Goal: Contribute content: Contribute content

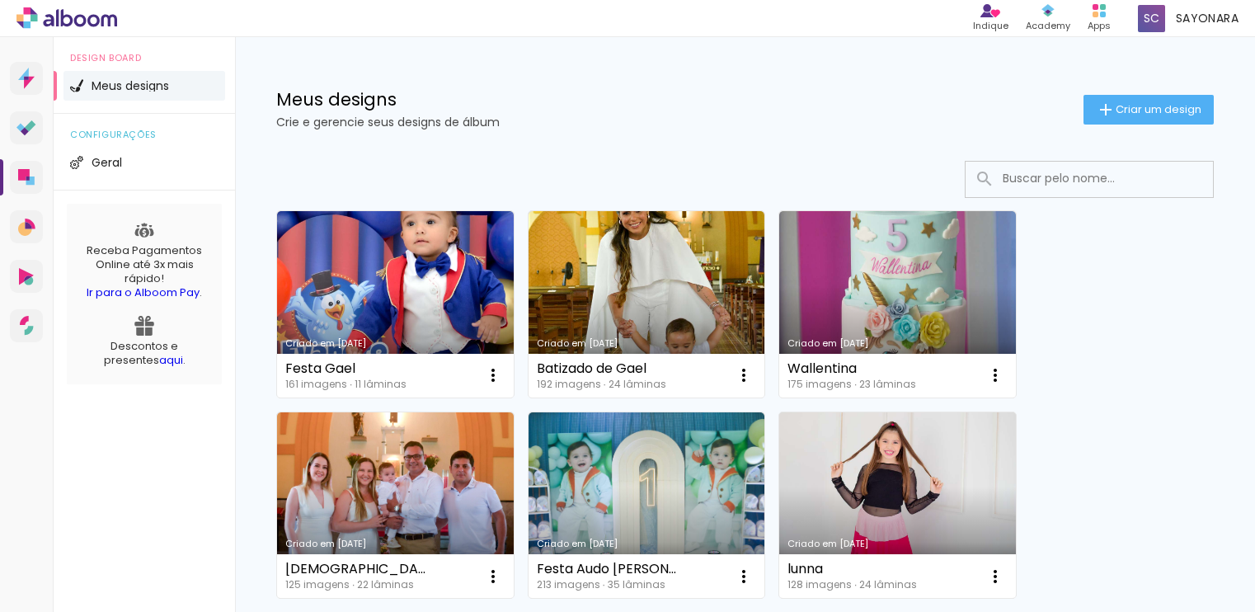
click at [1116, 104] on span "Criar um design" at bounding box center [1159, 109] width 86 height 11
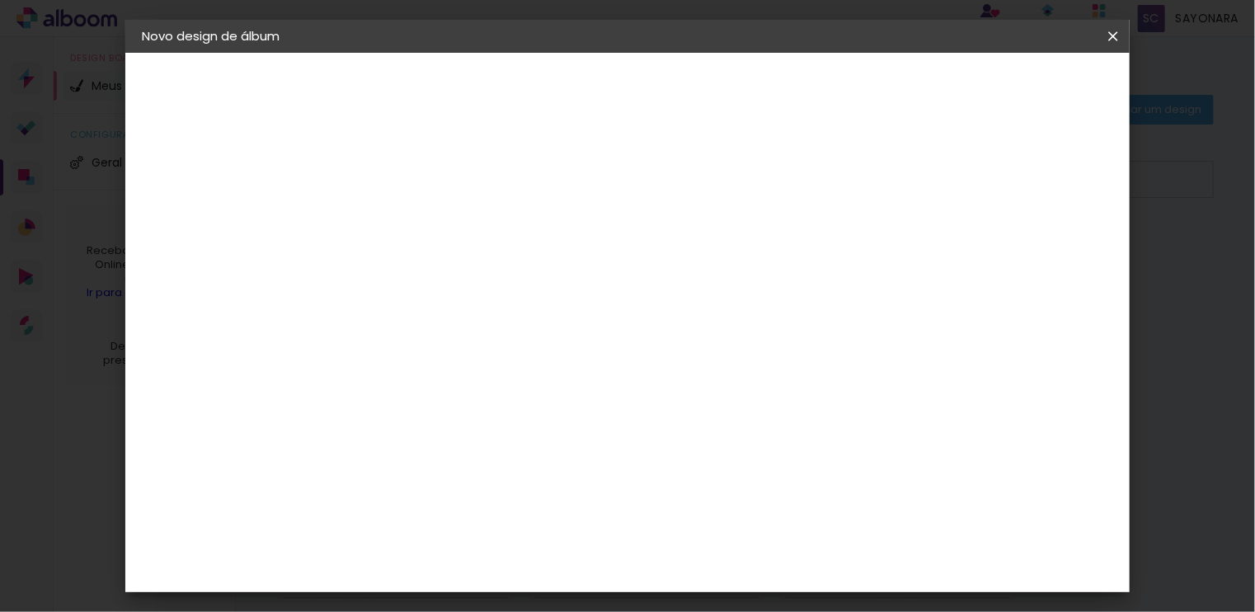
click at [411, 215] on input at bounding box center [411, 222] width 0 height 26
type input "eloá"
type paper-input "eloá"
click at [0, 0] on slot "Avançar" at bounding box center [0, 0] width 0 height 0
click at [431, 557] on div "AlfaFotoBook" at bounding box center [444, 552] width 87 height 13
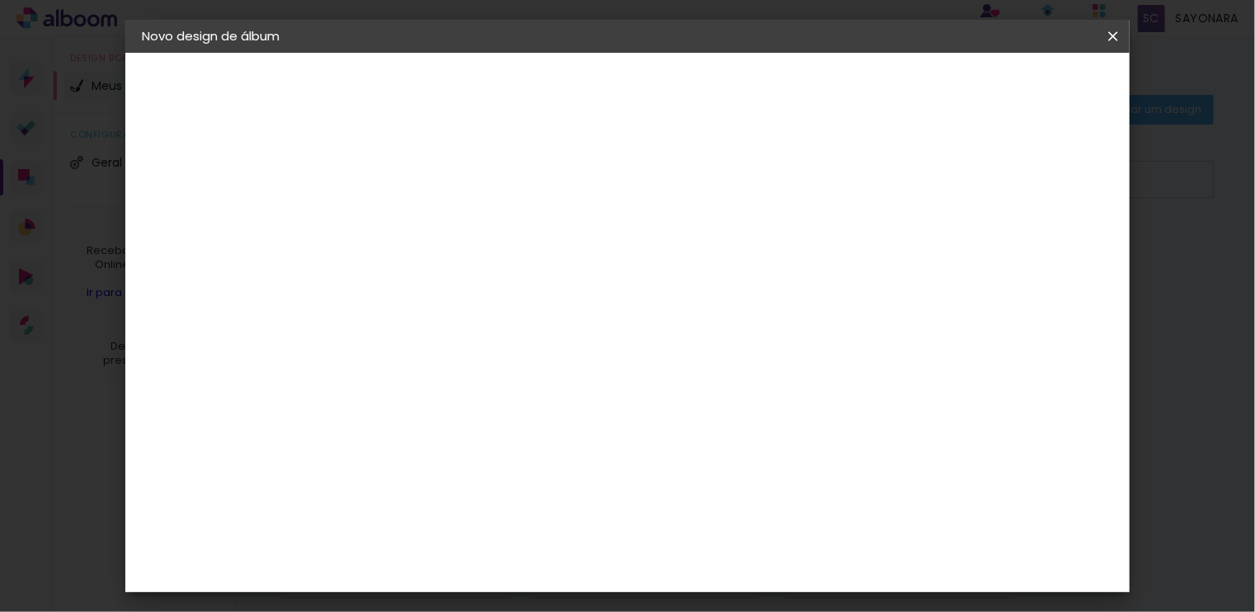
click at [0, 0] on slot "Tamanho Livre" at bounding box center [0, 0] width 0 height 0
click at [0, 0] on slot "Avançar" at bounding box center [0, 0] width 0 height 0
click at [1009, 92] on span "Iniciar design" at bounding box center [971, 88] width 75 height 12
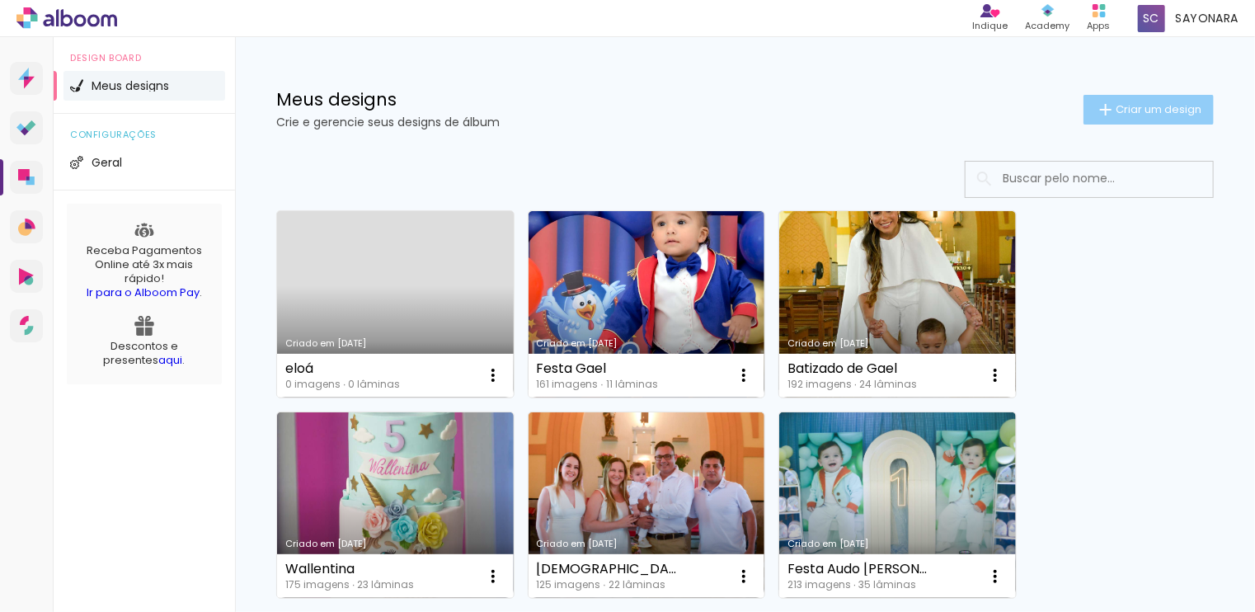
click at [1135, 123] on paper-button "Criar um design" at bounding box center [1148, 110] width 130 height 30
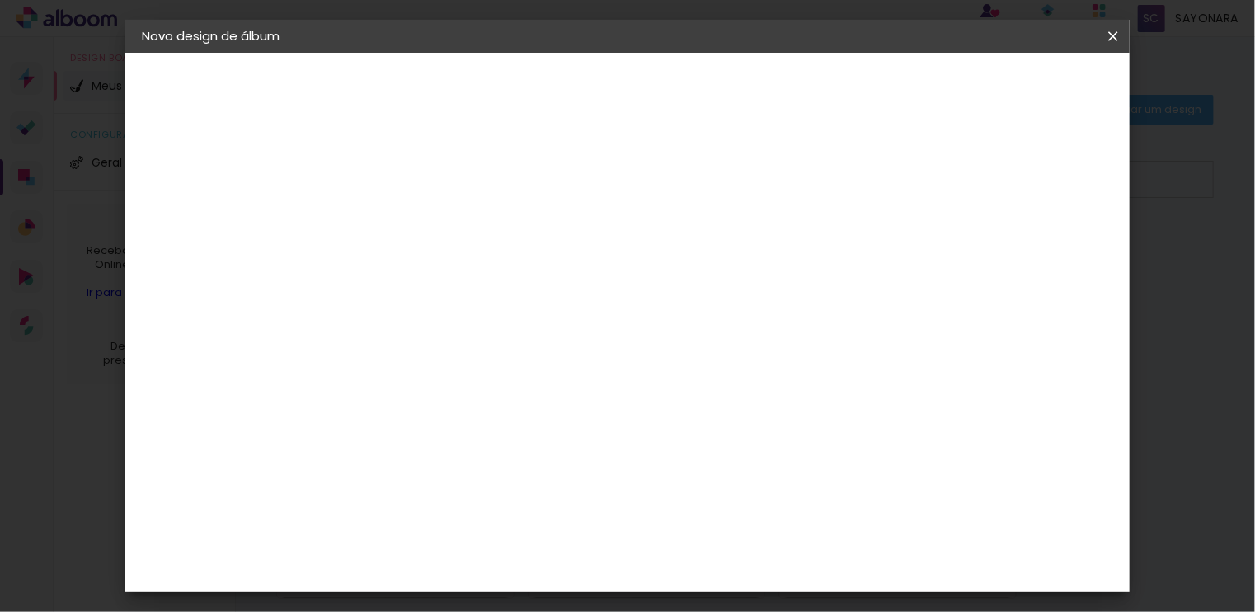
click at [411, 209] on input at bounding box center [411, 222] width 0 height 26
type input "eloá"
type paper-input "eloá"
click at [0, 0] on slot "Avançar" at bounding box center [0, 0] width 0 height 0
click at [397, 544] on paper-item "AlfaFotoBook" at bounding box center [453, 552] width 178 height 36
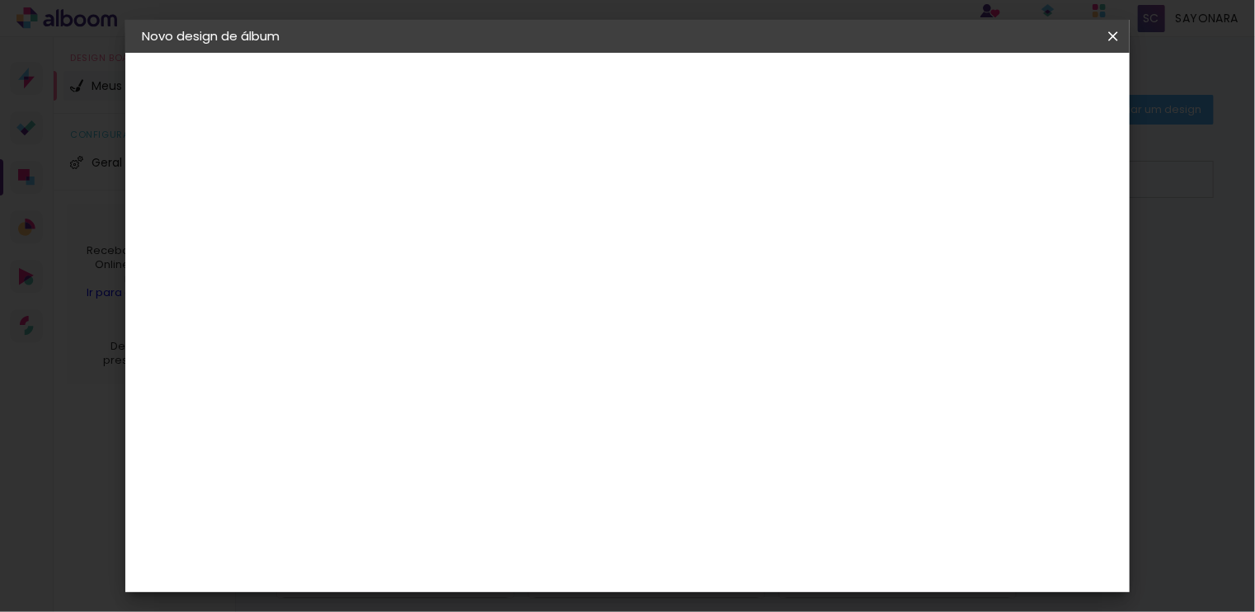
click at [466, 552] on div "AlfaFotoBook" at bounding box center [444, 552] width 87 height 13
click at [721, 257] on paper-item "Tamanho Livre" at bounding box center [641, 251] width 158 height 36
click at [700, 334] on div "Sugerir uma encadernadora" at bounding box center [649, 344] width 102 height 26
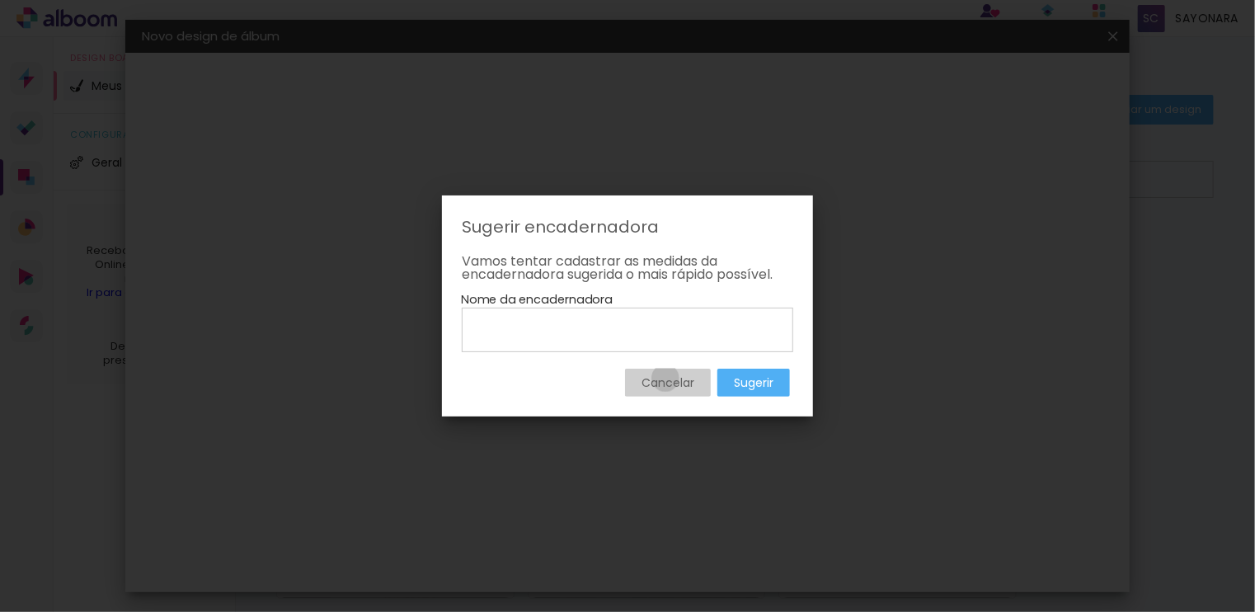
click at [0, 0] on slot "Cancelar" at bounding box center [0, 0] width 0 height 0
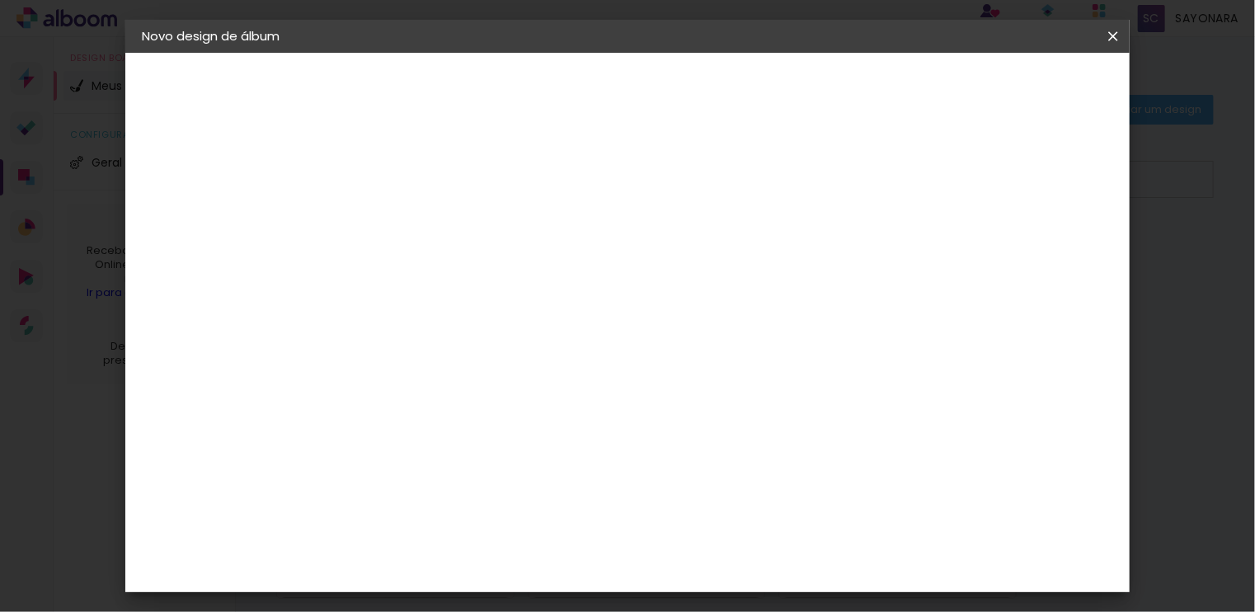
click at [0, 0] on slot "Avançar" at bounding box center [0, 0] width 0 height 0
click at [1009, 91] on span "Iniciar design" at bounding box center [971, 88] width 75 height 12
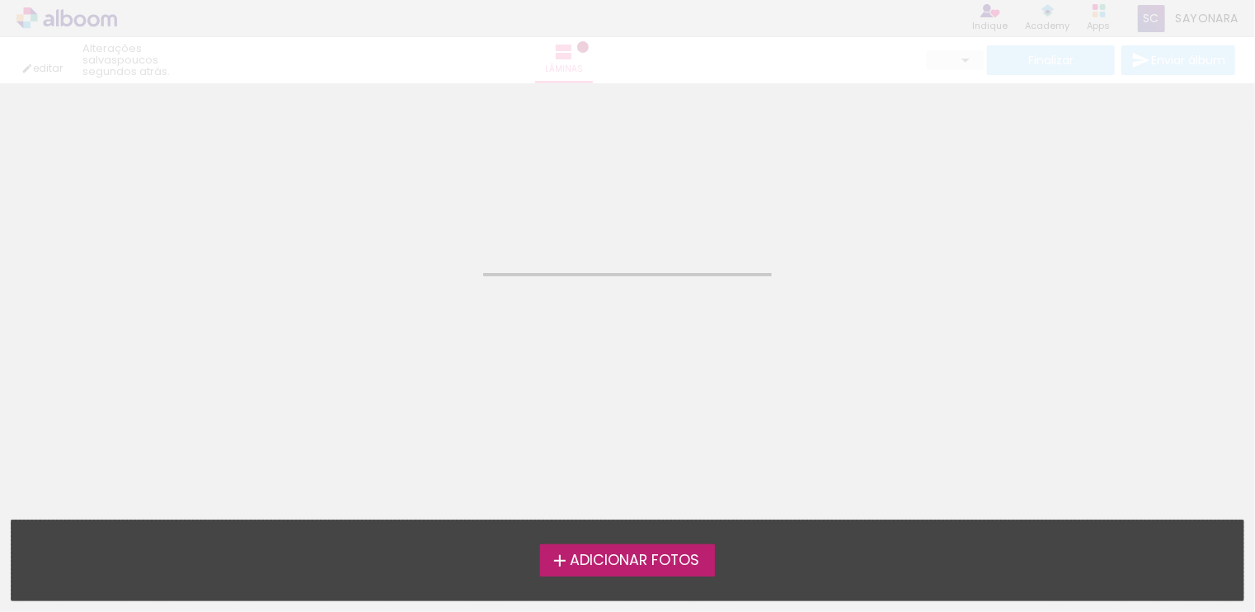
click at [637, 556] on span "Adicionar Fotos" at bounding box center [634, 560] width 129 height 15
click at [0, 0] on input "file" at bounding box center [0, 0] width 0 height 0
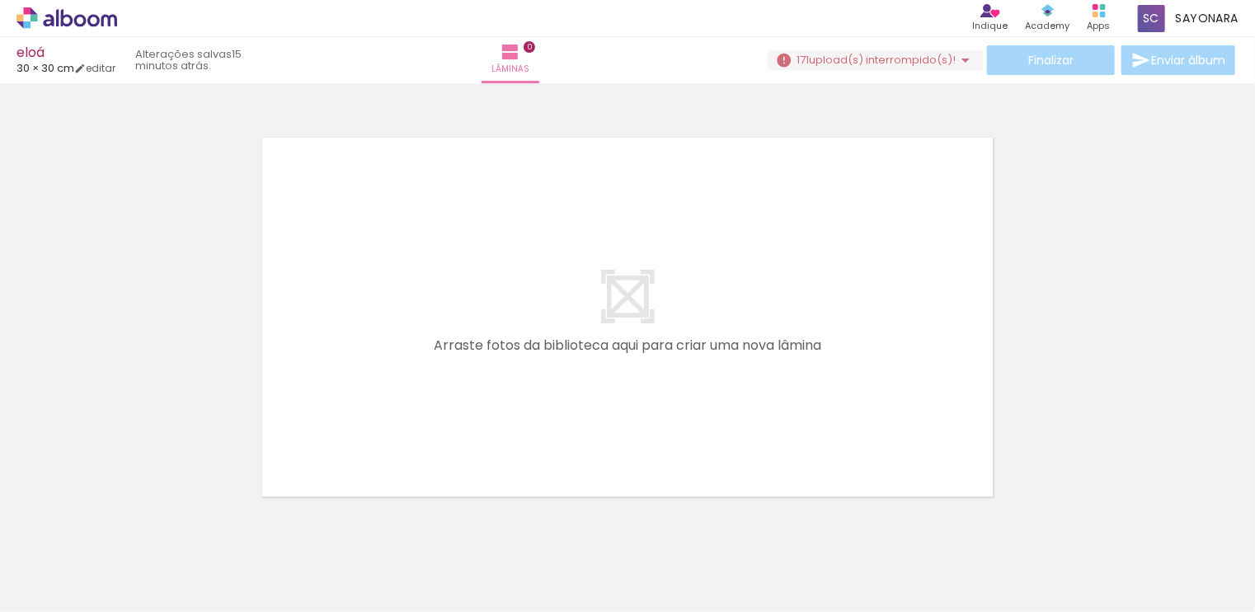
scroll to position [52, 0]
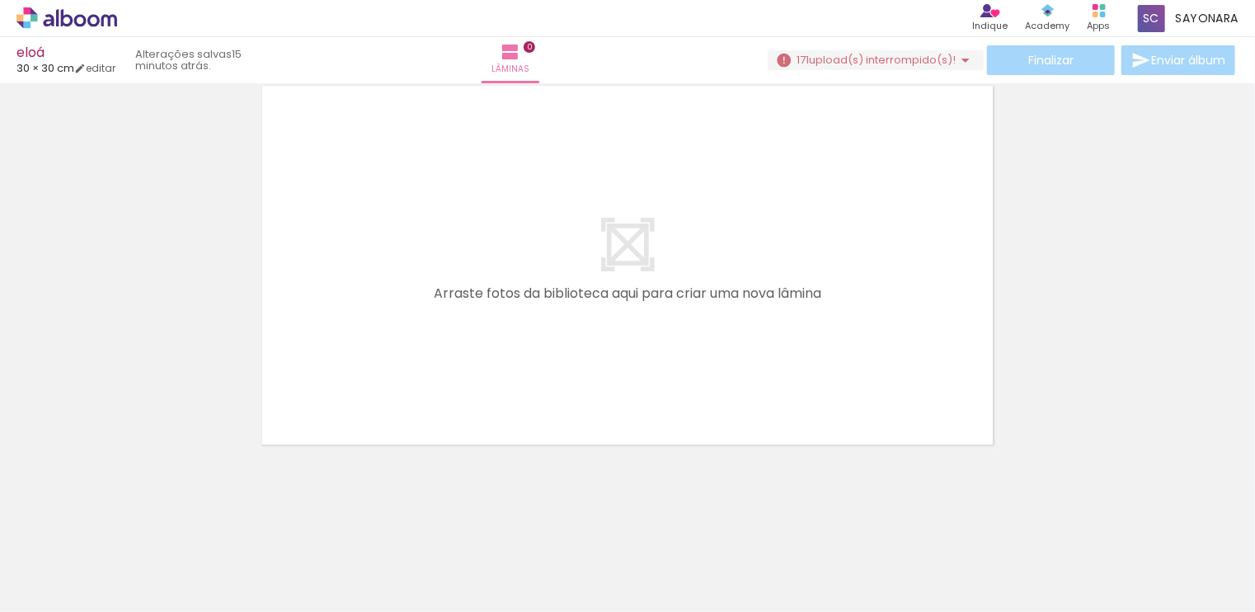
click at [957, 54] on iron-icon at bounding box center [966, 60] width 20 height 20
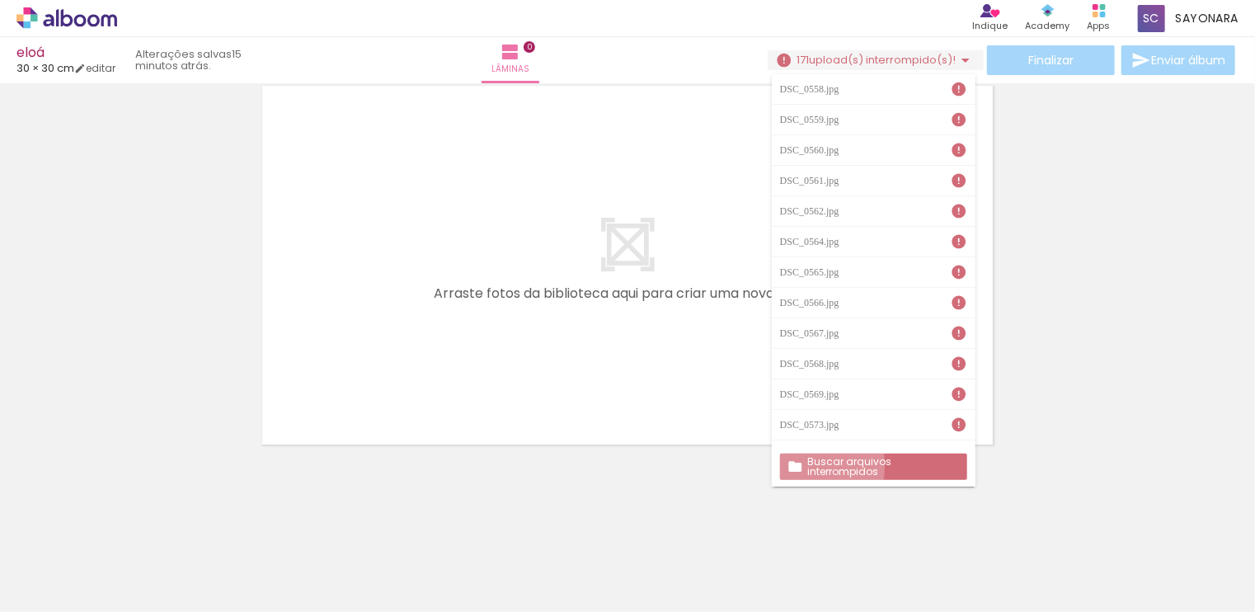
click at [0, 0] on slot "Buscar arquivos interrompidos" at bounding box center [0, 0] width 0 height 0
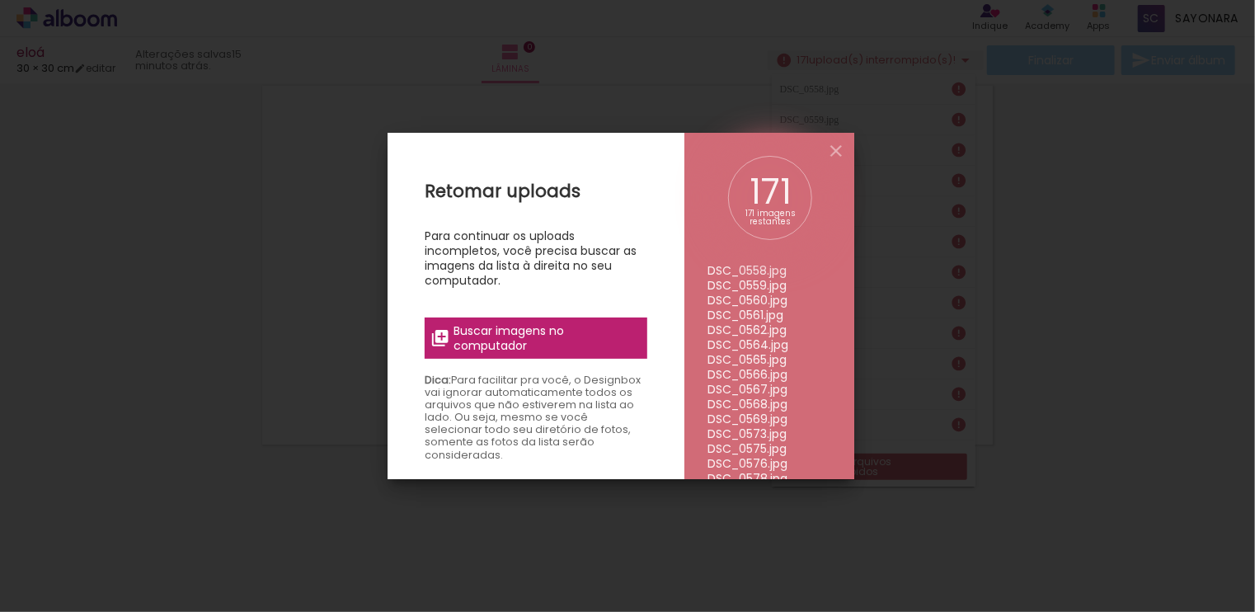
click at [524, 339] on span "Buscar imagens no computador" at bounding box center [545, 338] width 184 height 30
click at [0, 0] on input "file" at bounding box center [0, 0] width 0 height 0
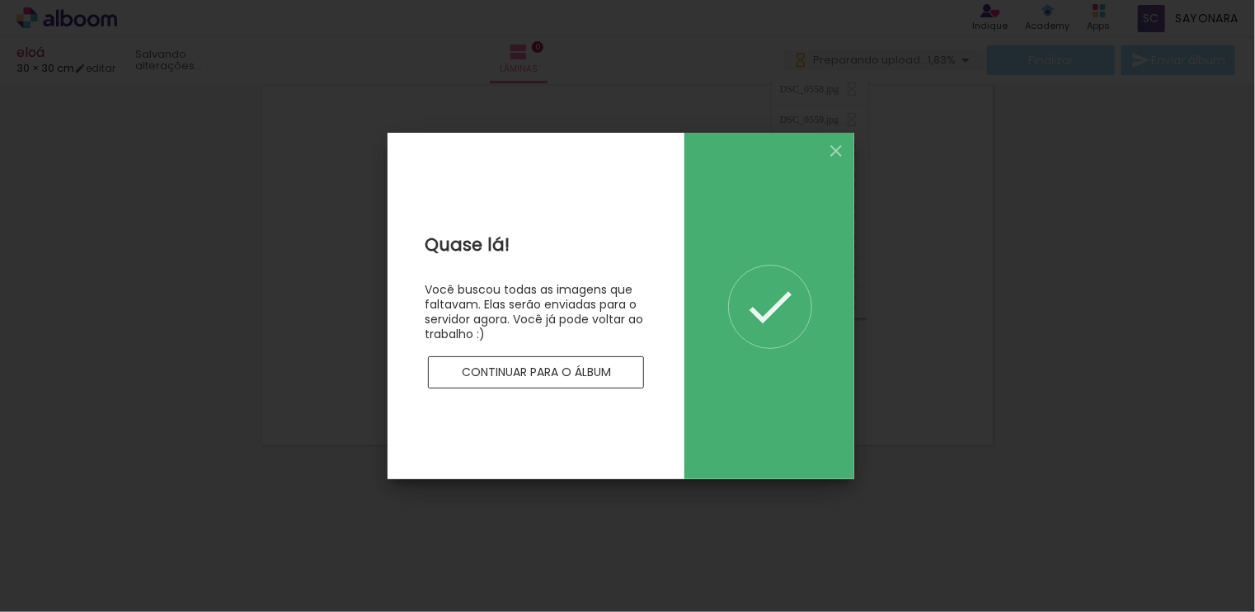
scroll to position [0, 0]
click at [540, 358] on iron-overlay-backdrop at bounding box center [627, 306] width 1255 height 612
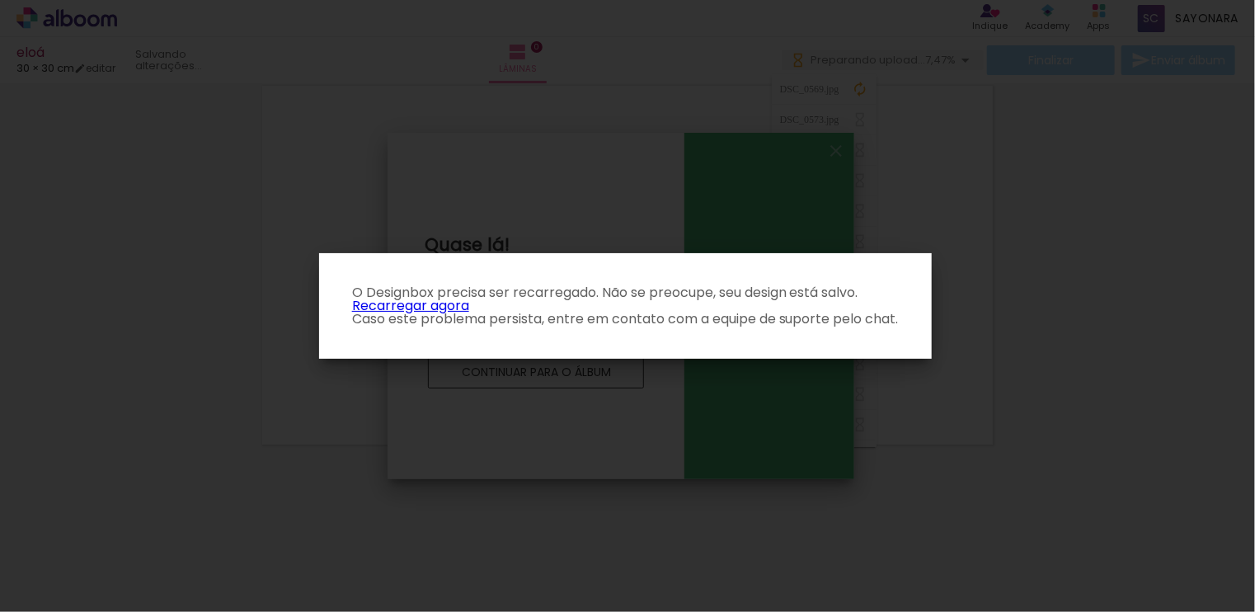
click at [462, 301] on link "Recarregar agora" at bounding box center [410, 305] width 117 height 19
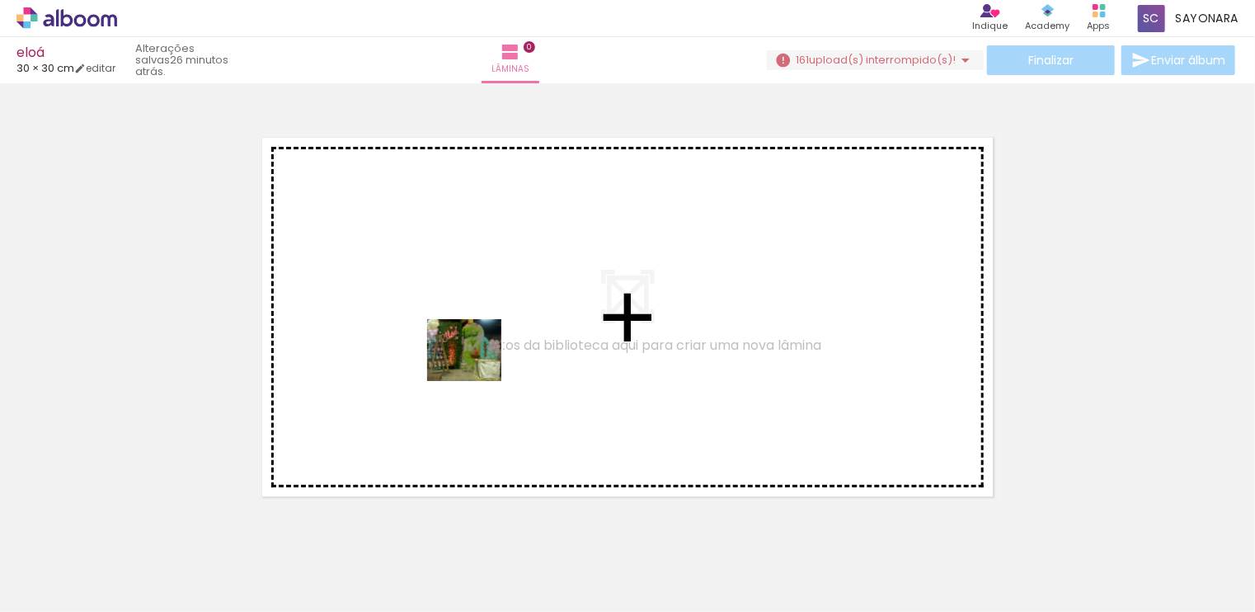
drag, startPoint x: 547, startPoint y: 571, endPoint x: 477, endPoint y: 369, distance: 214.9
click at [477, 369] on quentale-workspace at bounding box center [627, 306] width 1255 height 612
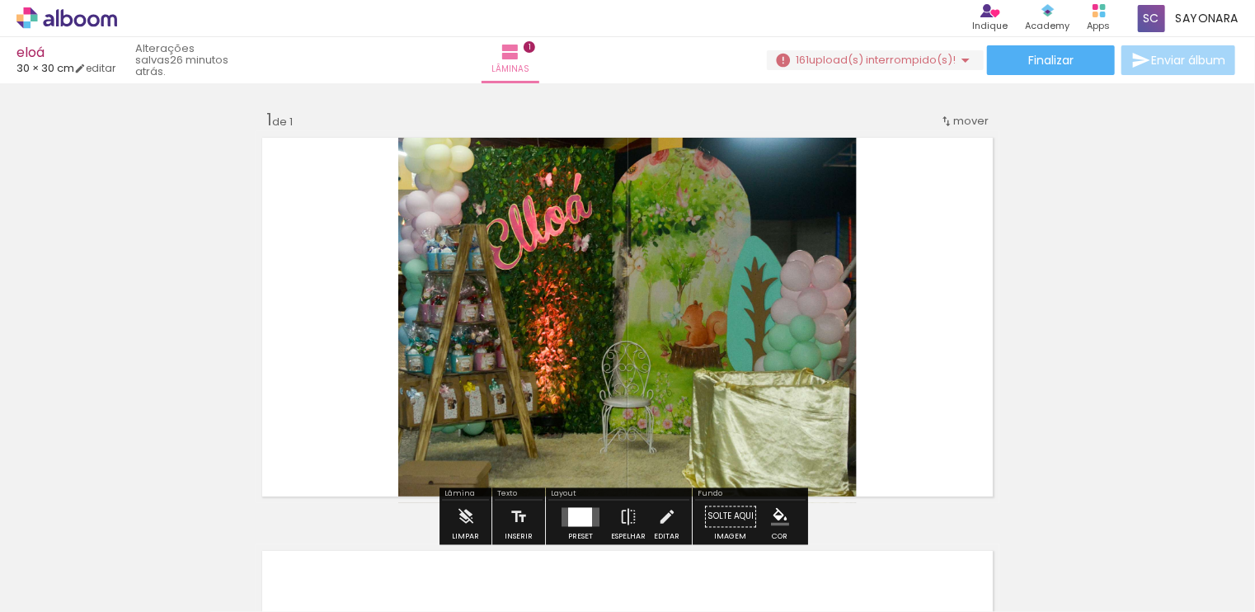
scroll to position [21, 0]
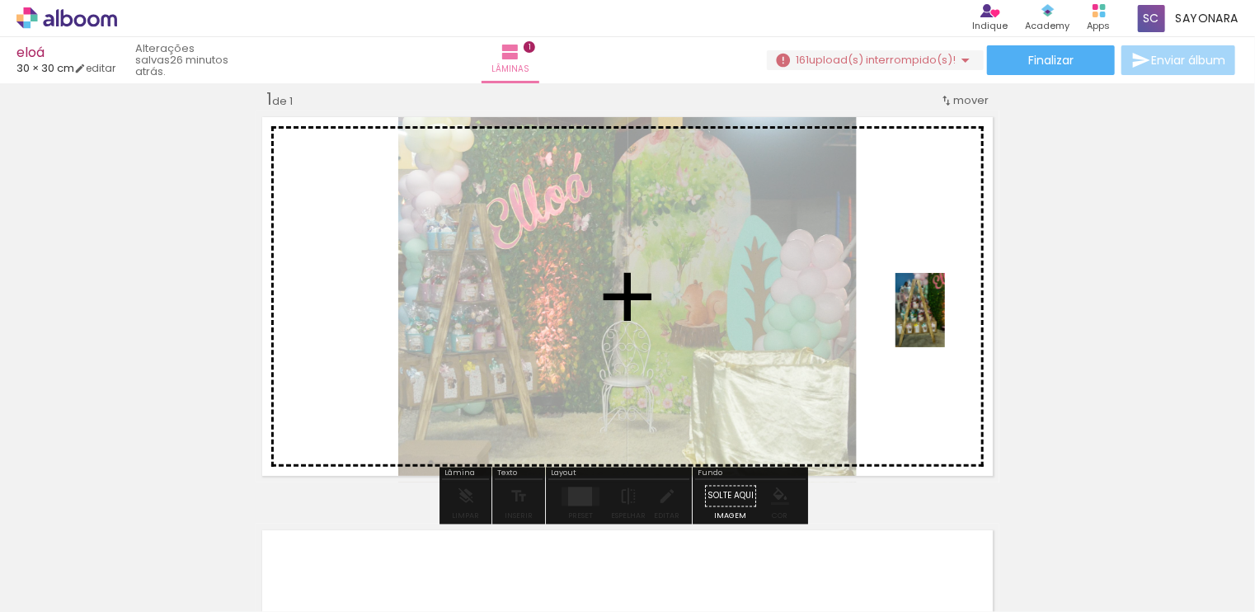
drag, startPoint x: 630, startPoint y: 571, endPoint x: 945, endPoint y: 322, distance: 402.0
click at [945, 322] on quentale-workspace at bounding box center [627, 306] width 1255 height 612
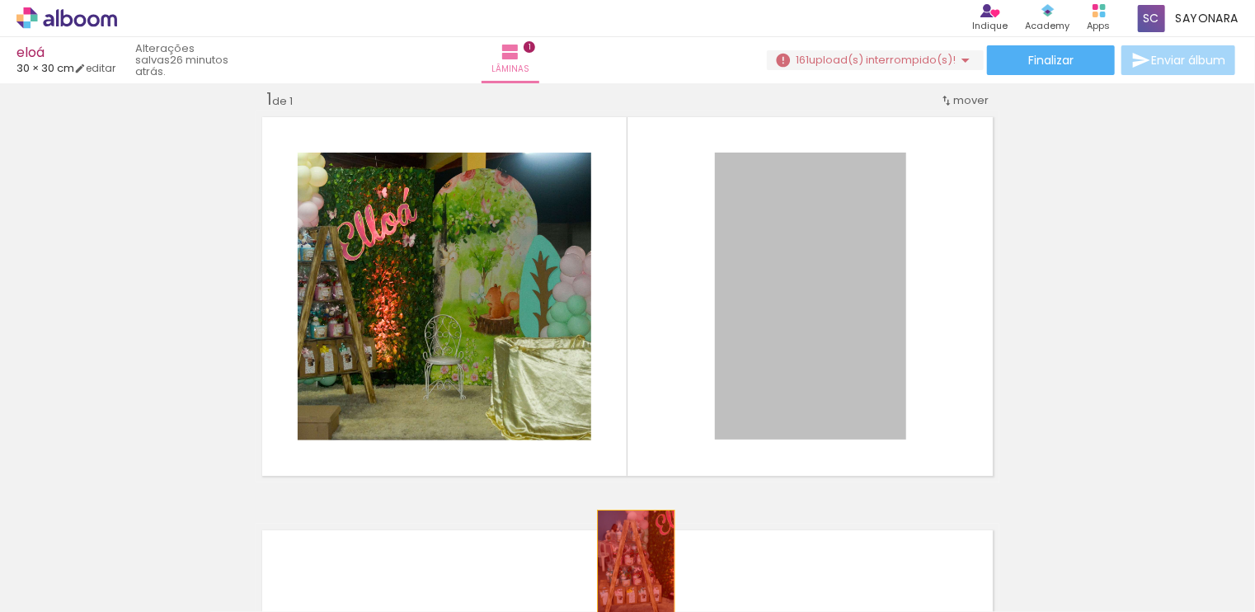
drag, startPoint x: 843, startPoint y: 287, endPoint x: 630, endPoint y: 567, distance: 351.9
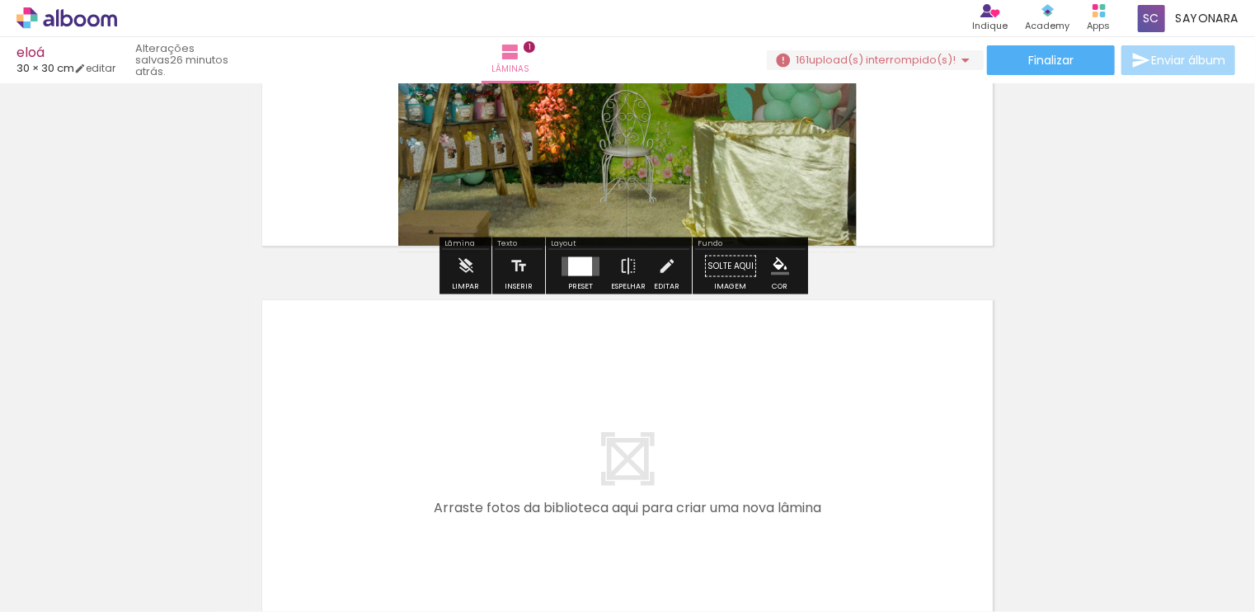
scroll to position [278, 0]
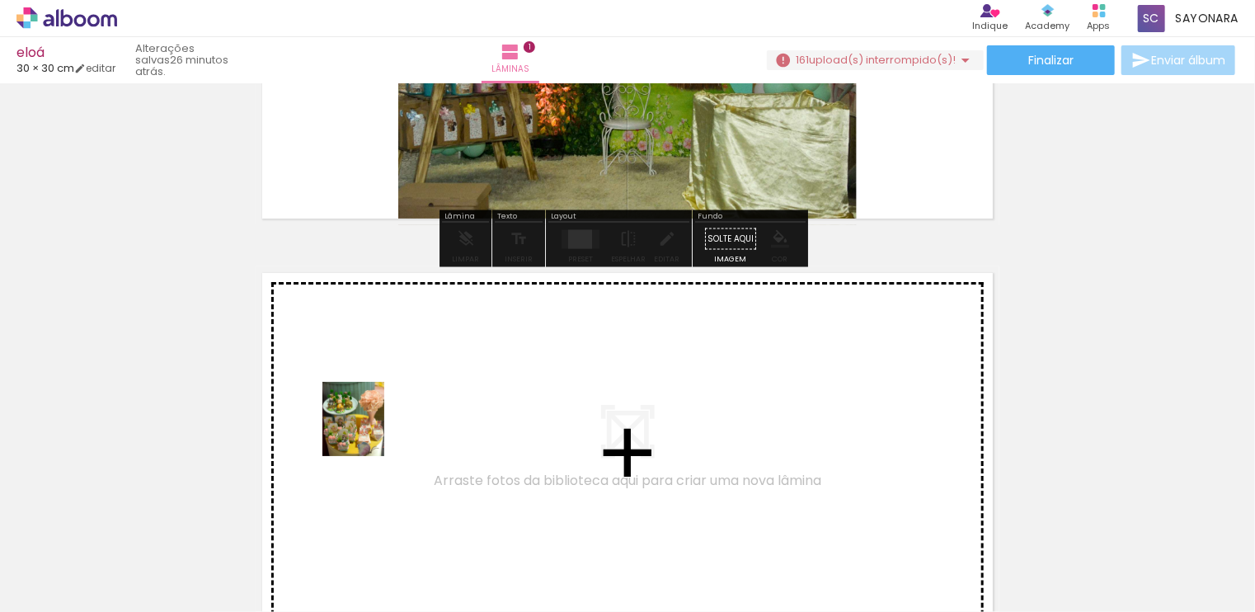
drag, startPoint x: 175, startPoint y: 571, endPoint x: 382, endPoint y: 423, distance: 254.2
click at [382, 423] on quentale-workspace at bounding box center [627, 306] width 1255 height 612
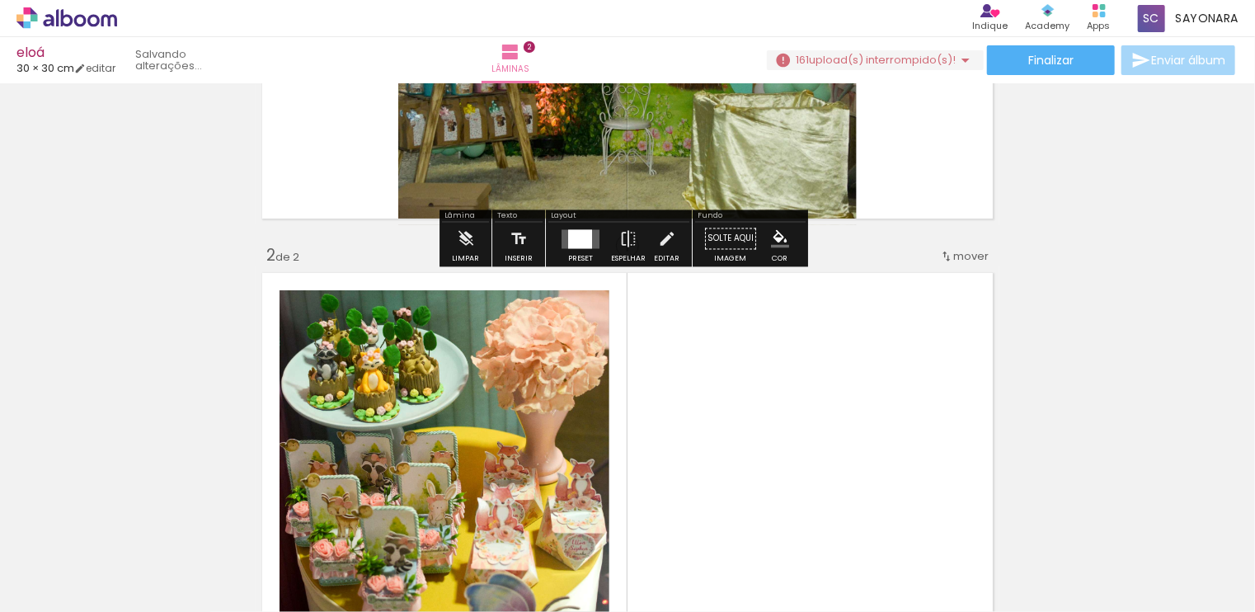
scroll to position [434, 0]
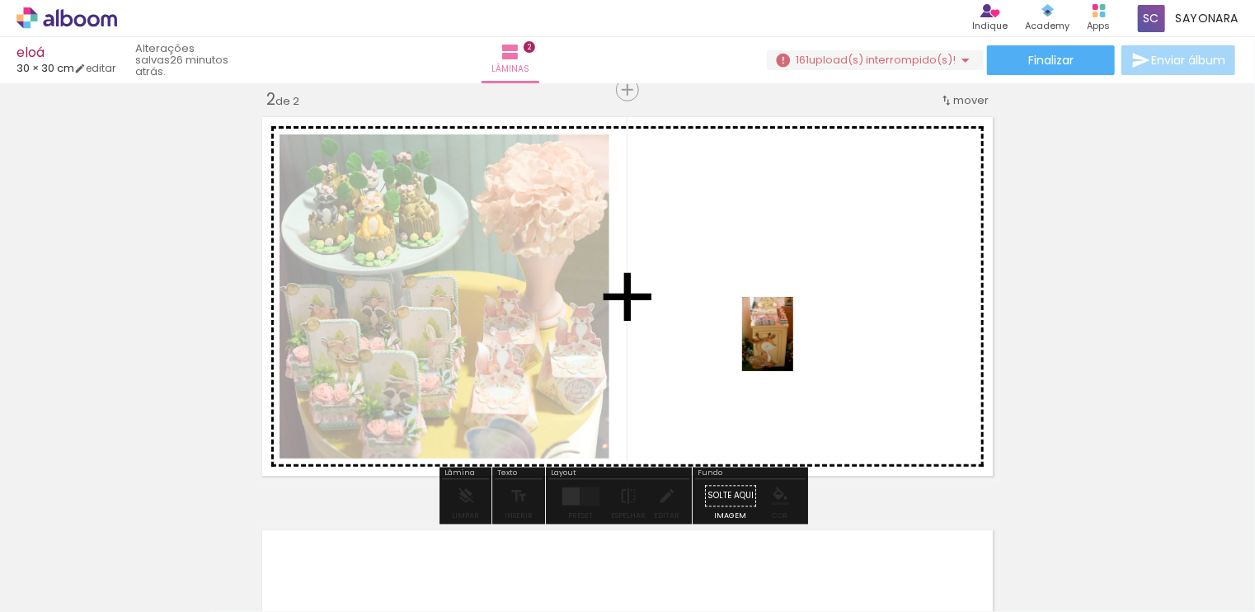
drag, startPoint x: 266, startPoint y: 568, endPoint x: 793, endPoint y: 342, distance: 573.2
click at [793, 342] on quentale-workspace at bounding box center [627, 306] width 1255 height 612
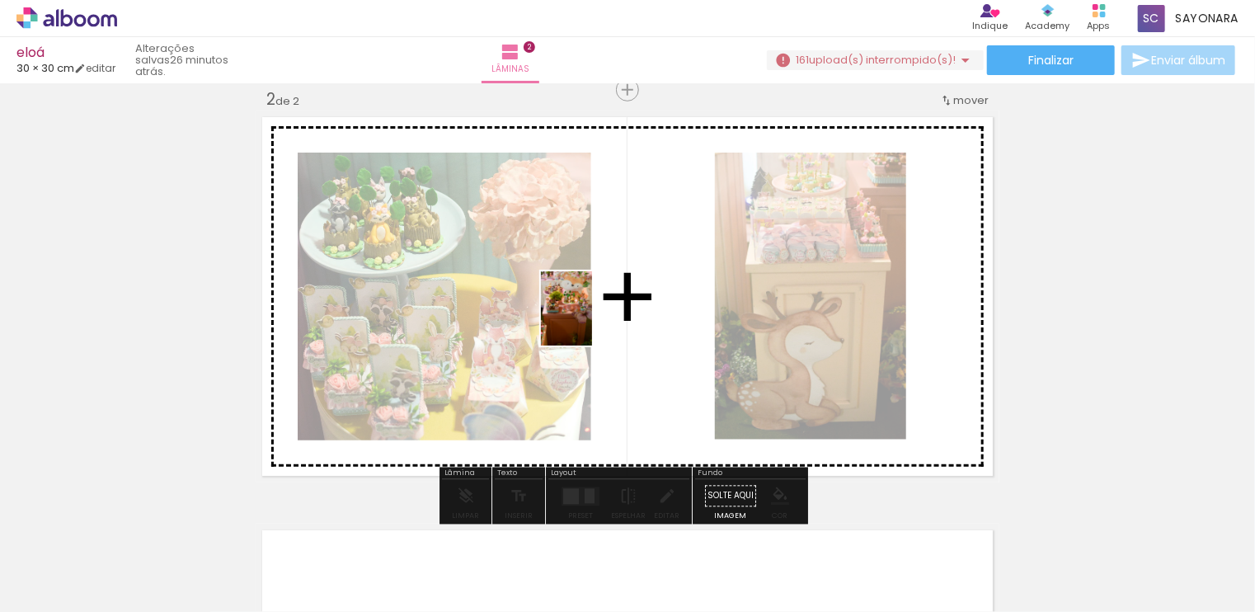
drag, startPoint x: 344, startPoint y: 568, endPoint x: 590, endPoint y: 321, distance: 349.2
click at [590, 321] on quentale-workspace at bounding box center [627, 306] width 1255 height 612
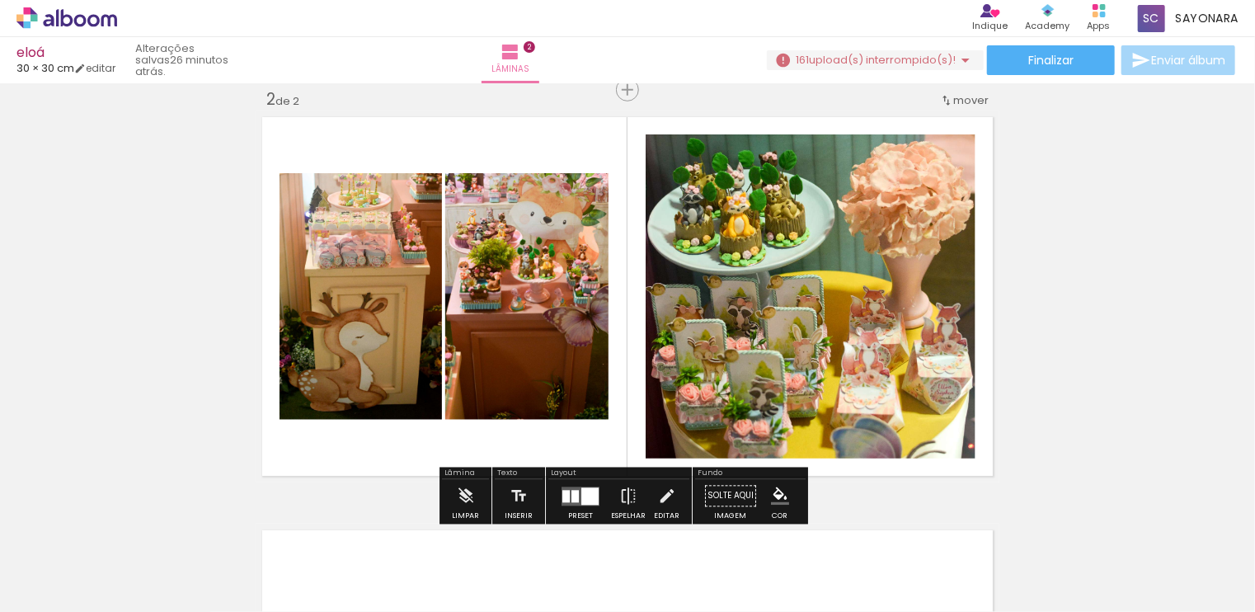
drag, startPoint x: 446, startPoint y: 561, endPoint x: 561, endPoint y: 248, distance: 332.8
click at [561, 248] on quentale-workspace at bounding box center [627, 306] width 1255 height 612
drag, startPoint x: 450, startPoint y: 565, endPoint x: 594, endPoint y: 309, distance: 293.5
click at [594, 309] on quentale-workspace at bounding box center [627, 306] width 1255 height 612
drag, startPoint x: 442, startPoint y: 565, endPoint x: 452, endPoint y: 480, distance: 85.5
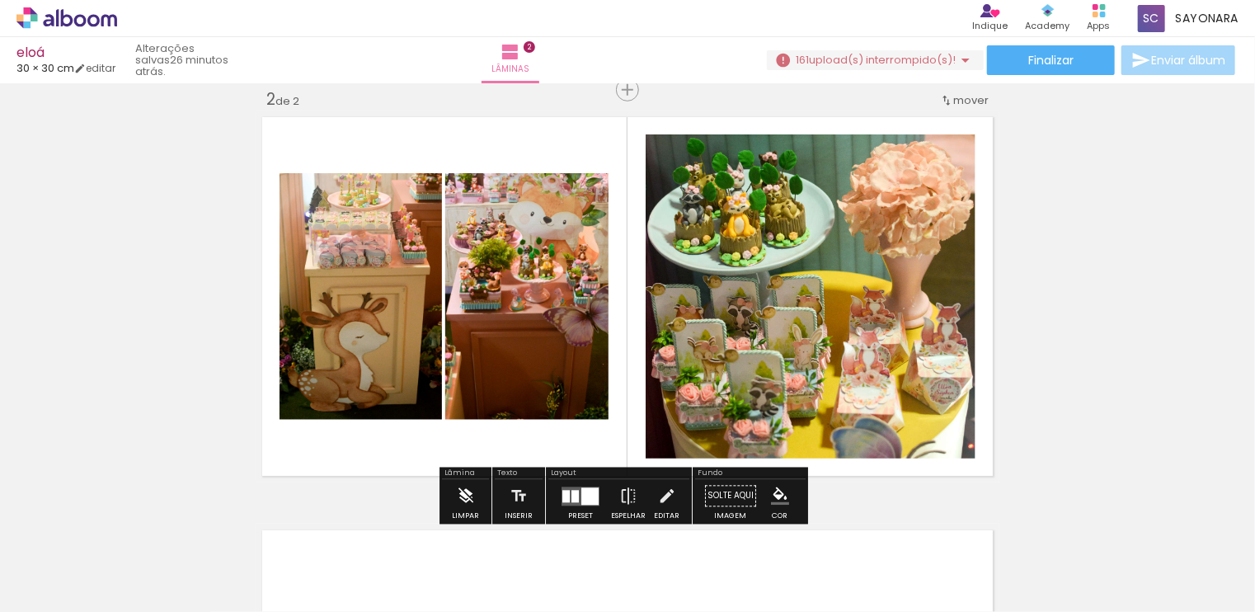
click at [452, 480] on quentale-workspace at bounding box center [627, 306] width 1255 height 612
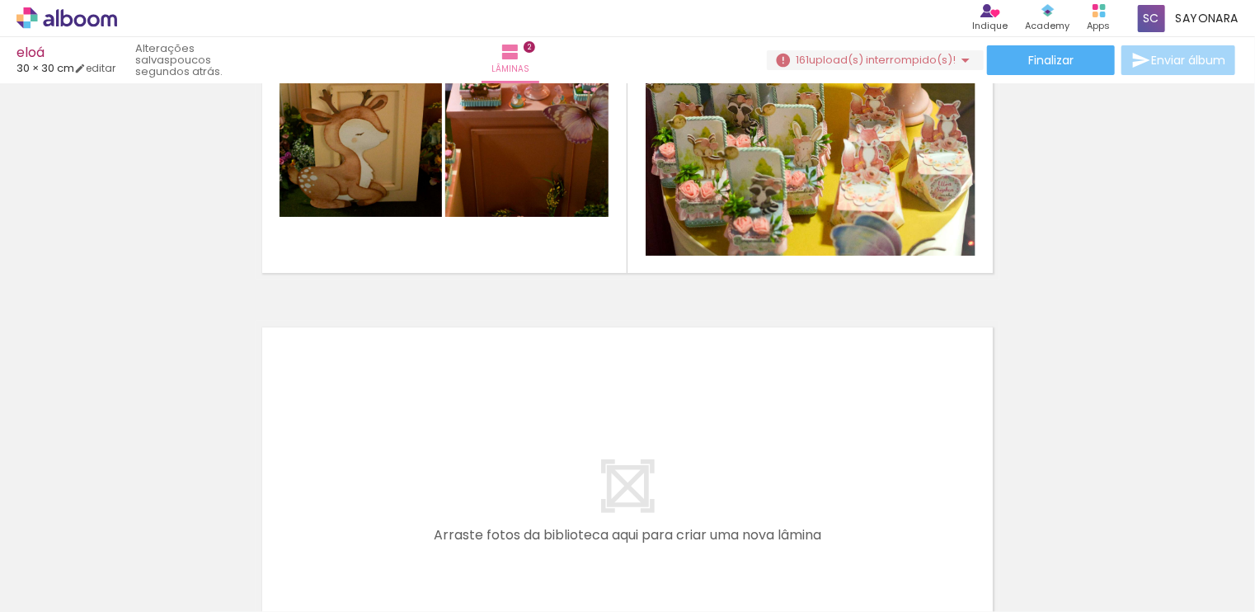
scroll to position [0, 1825]
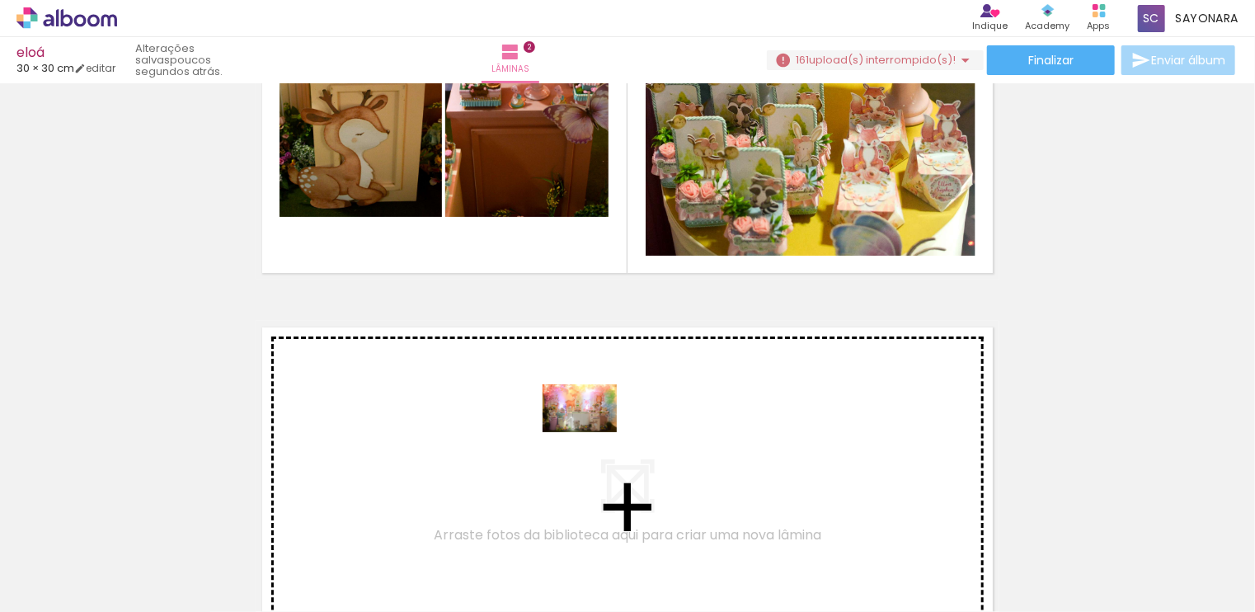
drag, startPoint x: 666, startPoint y: 552, endPoint x: 592, endPoint y: 434, distance: 140.0
click at [592, 434] on quentale-workspace at bounding box center [627, 306] width 1255 height 612
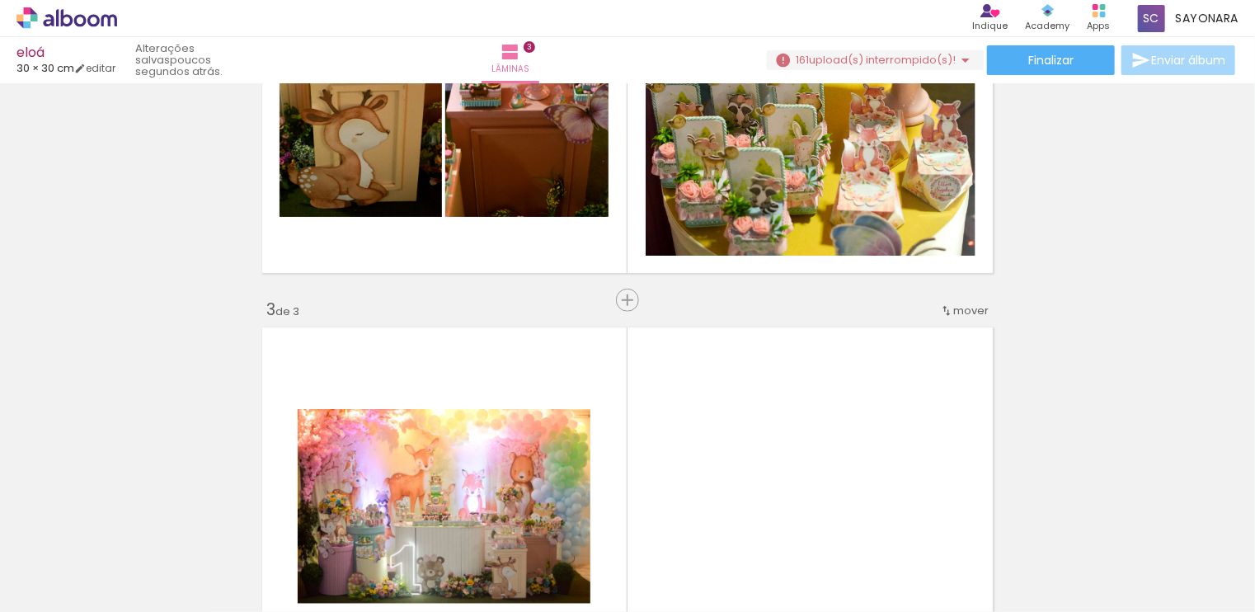
scroll to position [848, 0]
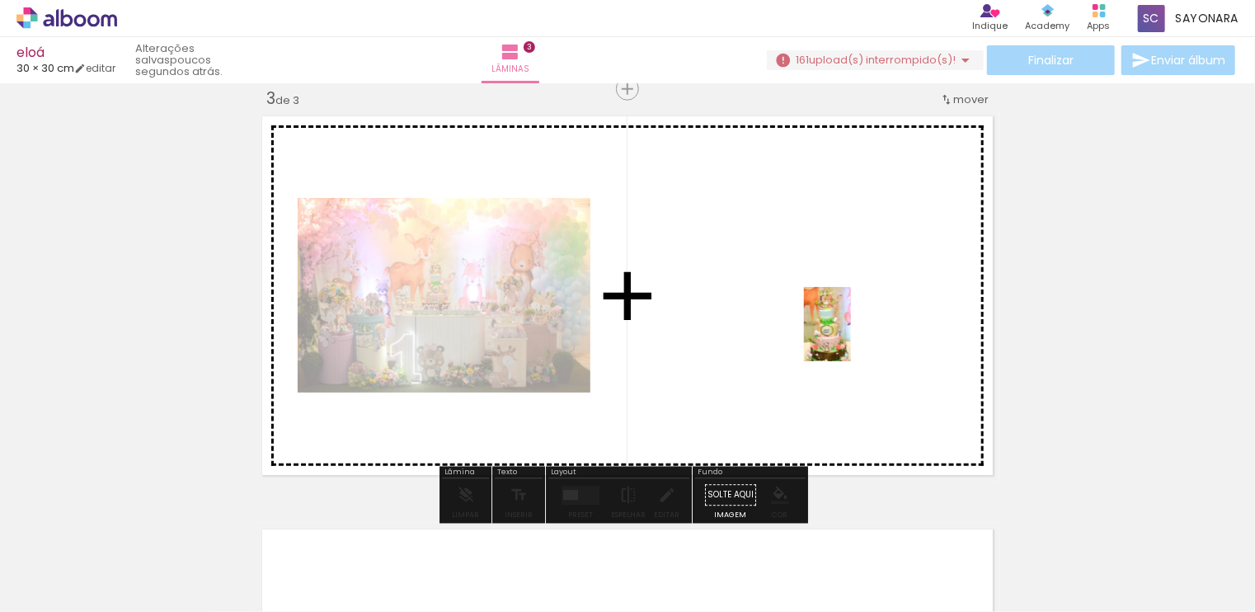
drag, startPoint x: 928, startPoint y: 551, endPoint x: 849, endPoint y: 327, distance: 236.8
click at [849, 327] on quentale-workspace at bounding box center [627, 306] width 1255 height 612
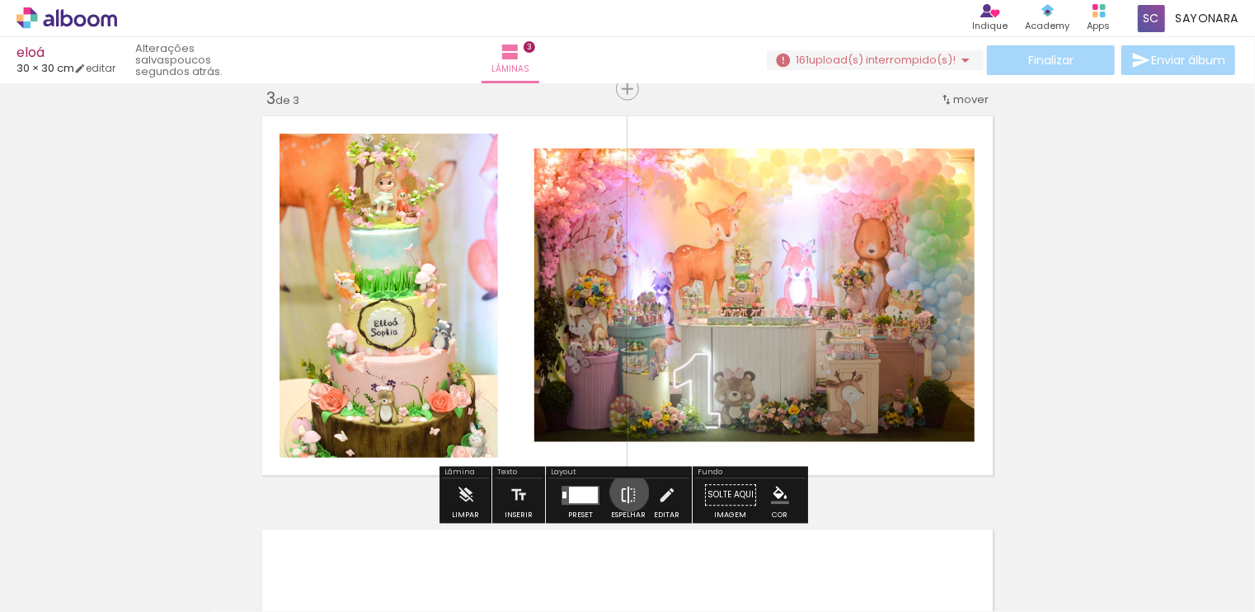
click at [626, 492] on iron-icon at bounding box center [628, 495] width 18 height 33
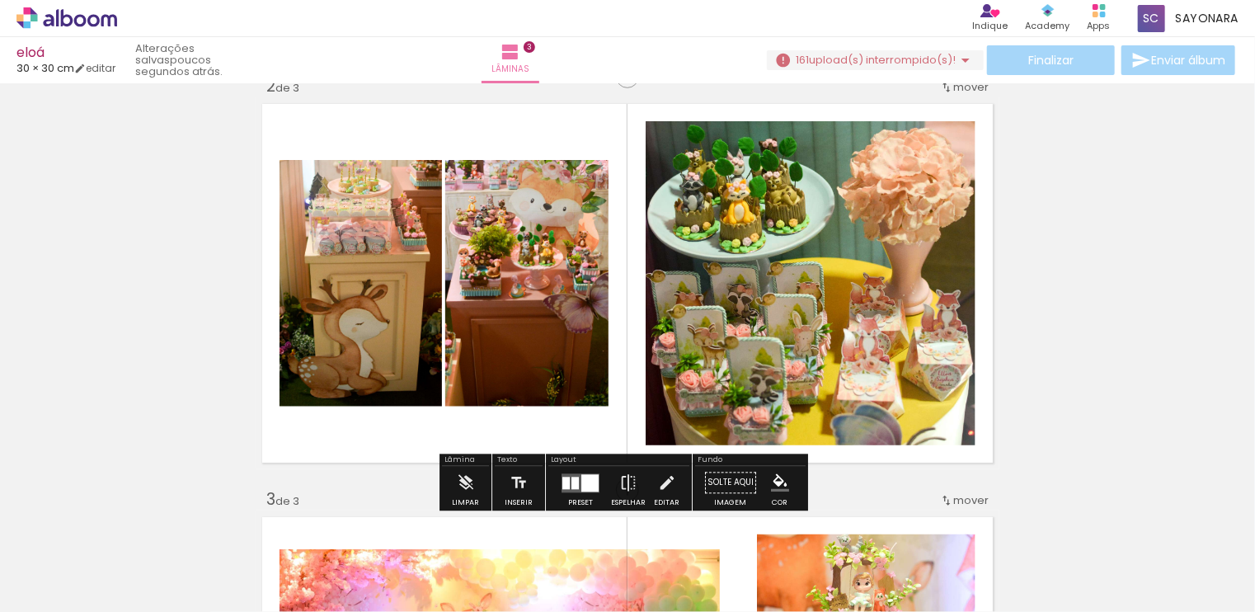
scroll to position [0, 0]
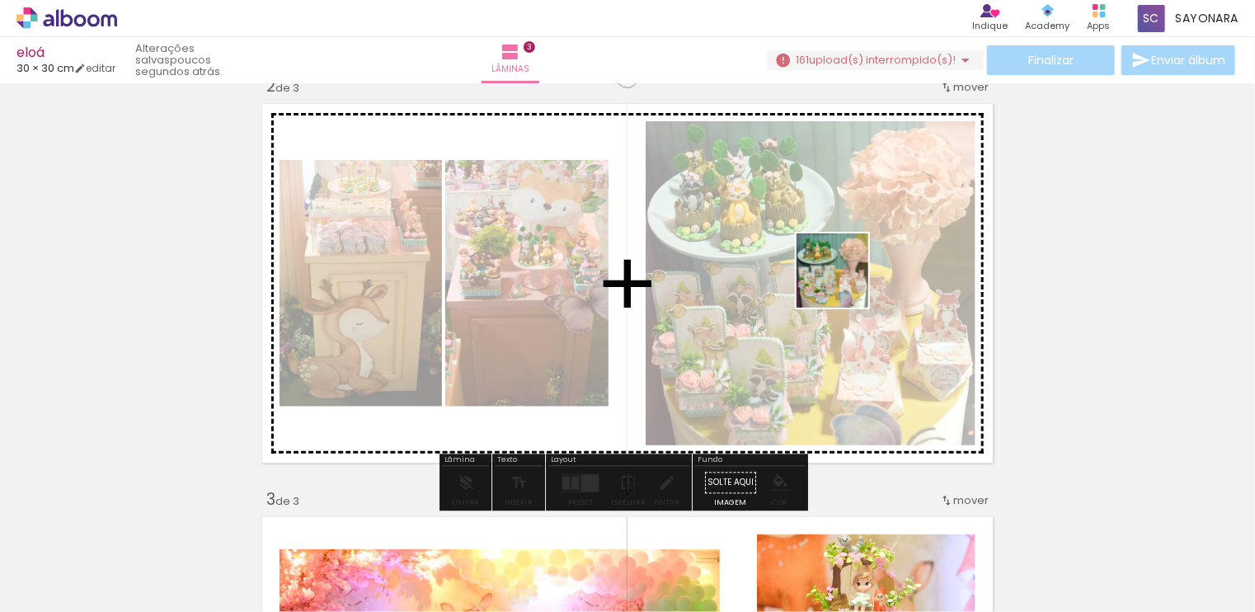
drag, startPoint x: 1135, startPoint y: 542, endPoint x: 807, endPoint y: 508, distance: 329.9
click at [824, 267] on quentale-workspace at bounding box center [627, 306] width 1255 height 612
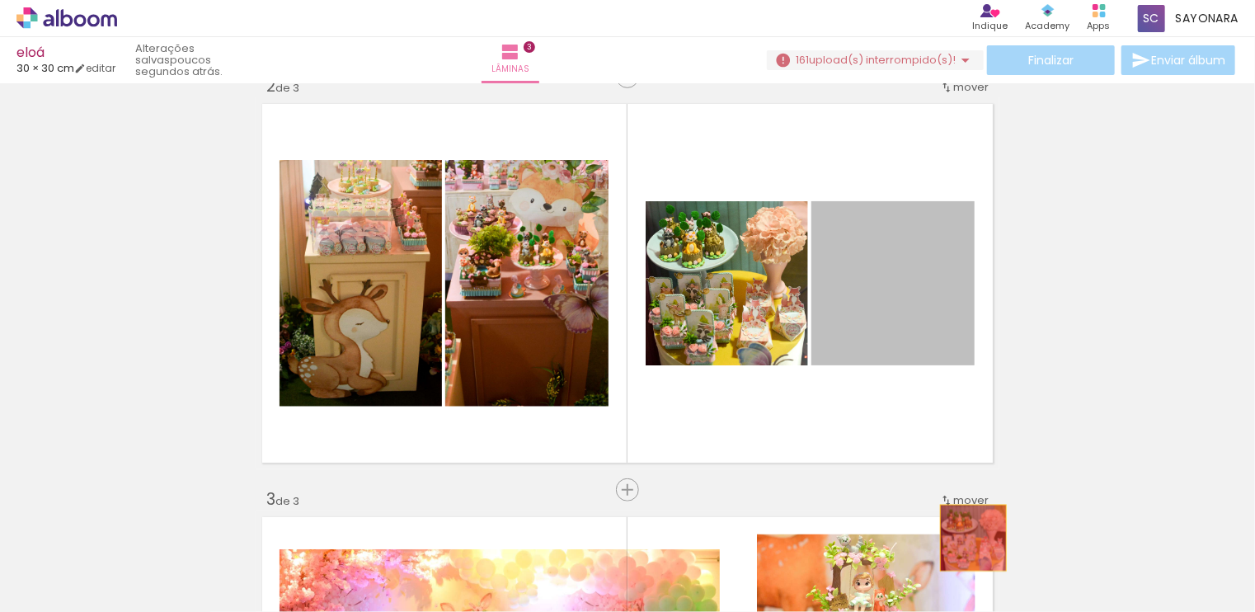
drag, startPoint x: 884, startPoint y: 303, endPoint x: 993, endPoint y: 567, distance: 286.2
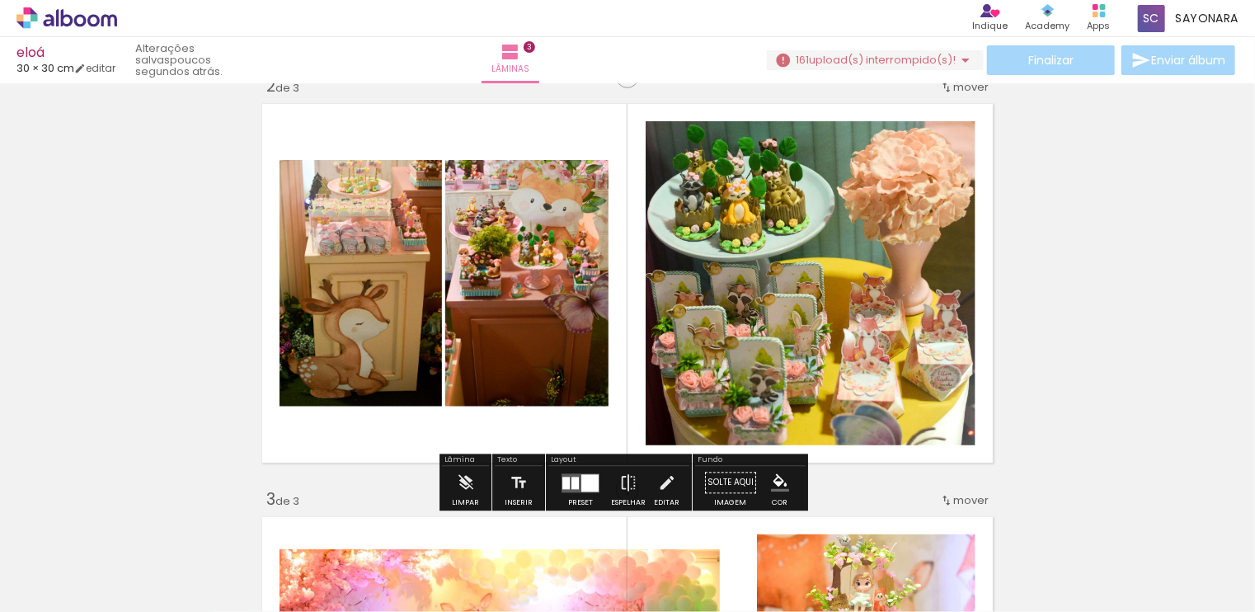
drag, startPoint x: 429, startPoint y: 566, endPoint x: 508, endPoint y: 293, distance: 284.2
click at [508, 293] on quentale-workspace at bounding box center [627, 306] width 1255 height 612
drag, startPoint x: 467, startPoint y: 543, endPoint x: 571, endPoint y: 332, distance: 234.5
click at [546, 335] on quentale-workspace at bounding box center [627, 306] width 1255 height 612
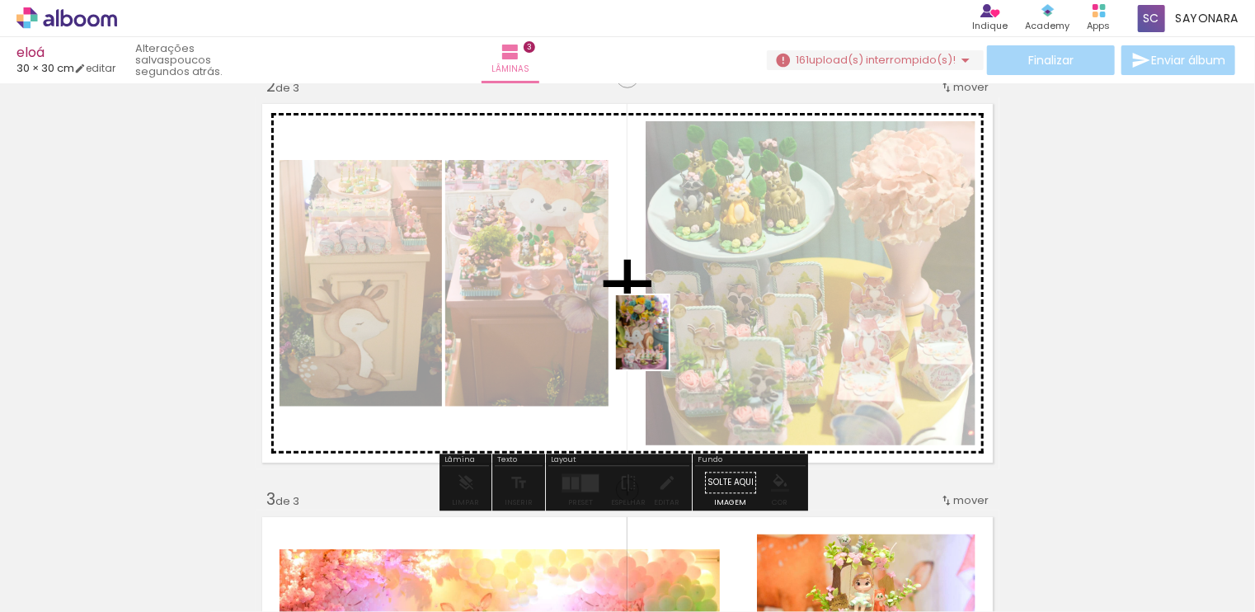
drag, startPoint x: 909, startPoint y: 576, endPoint x: 857, endPoint y: 461, distance: 126.6
click at [663, 341] on quentale-workspace at bounding box center [627, 306] width 1255 height 612
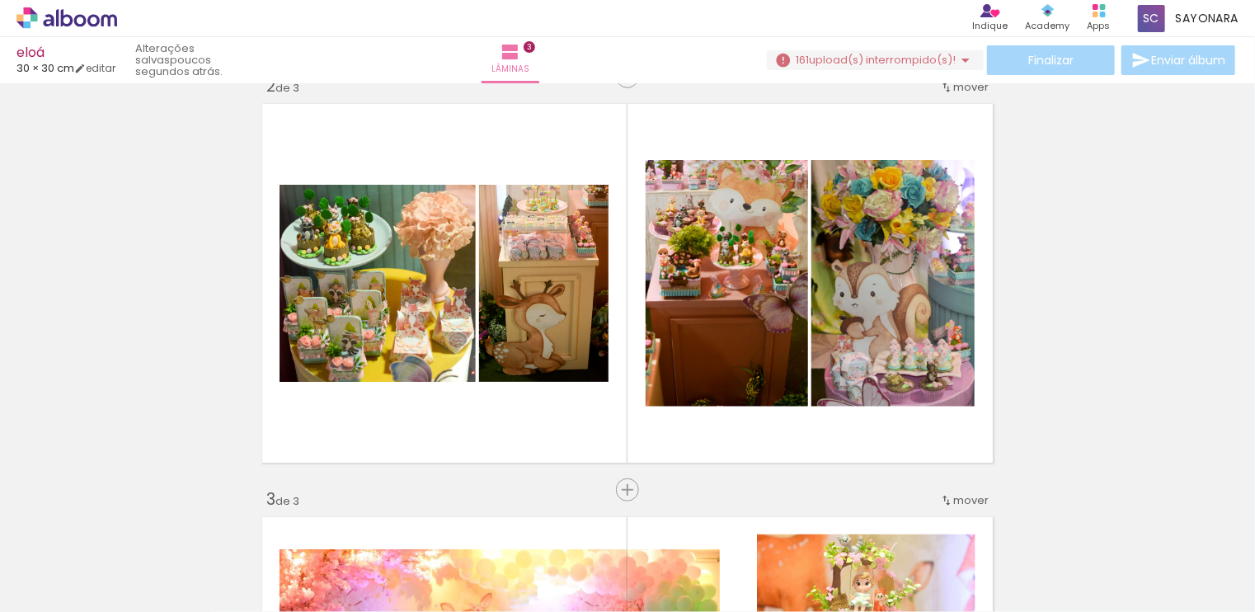
scroll to position [0, 162]
drag, startPoint x: 283, startPoint y: 564, endPoint x: 308, endPoint y: 515, distance: 55.0
click at [135, 515] on iron-horizontal-list at bounding box center [118, 560] width 33 height 103
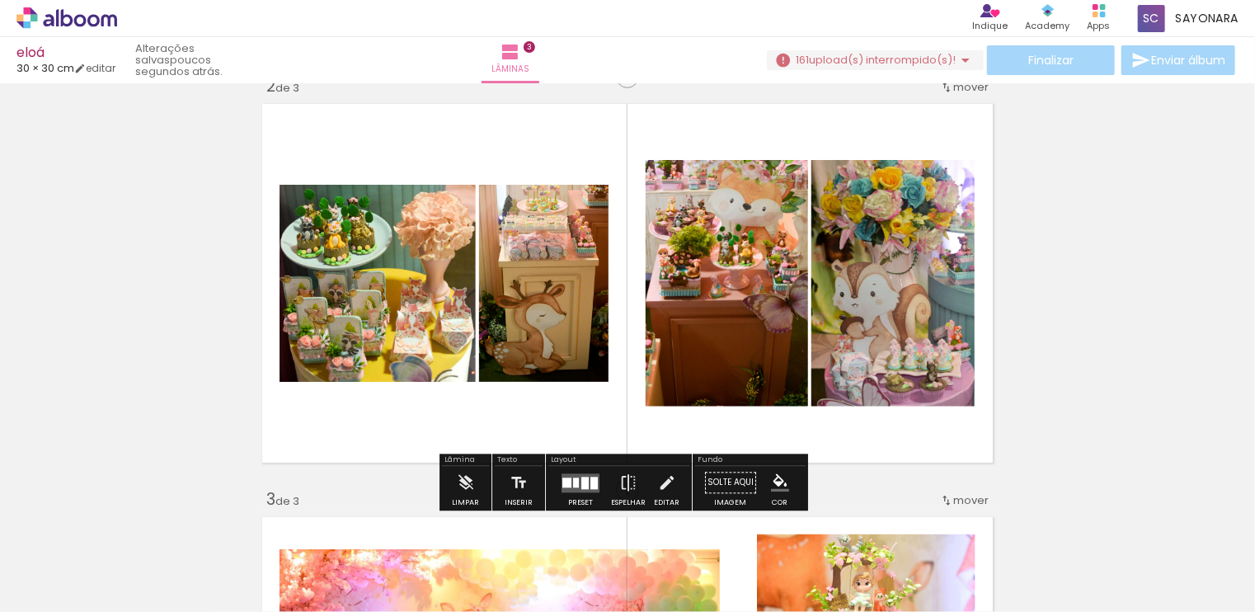
drag, startPoint x: 284, startPoint y: 561, endPoint x: 441, endPoint y: 295, distance: 309.4
click at [441, 295] on quentale-workspace at bounding box center [627, 306] width 1255 height 612
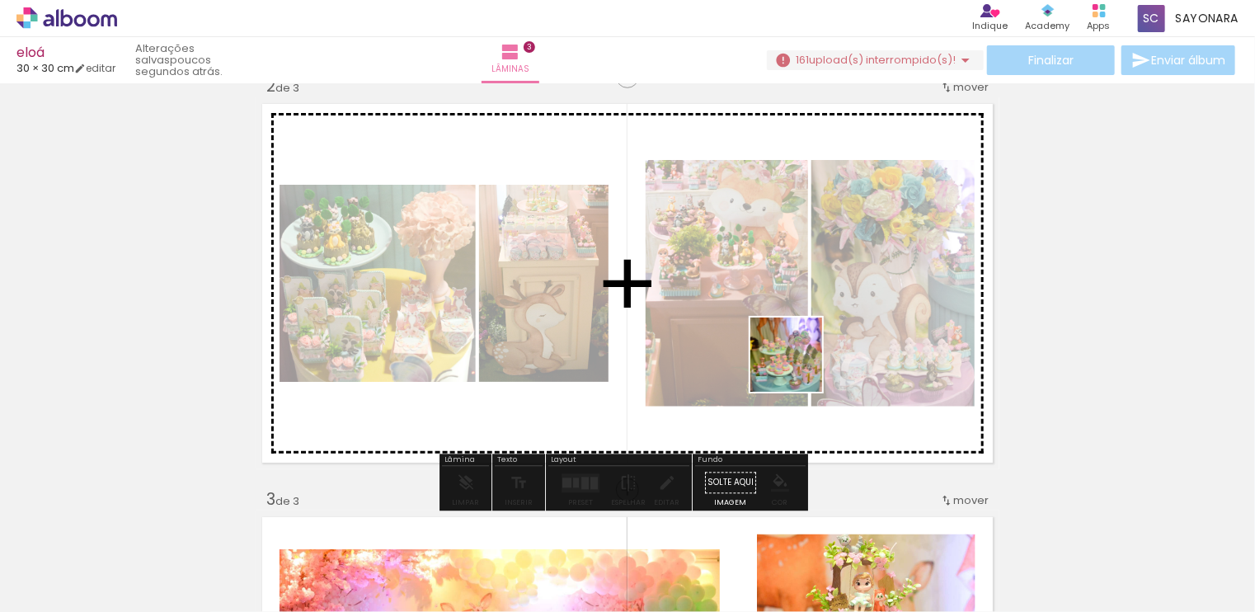
drag, startPoint x: 822, startPoint y: 554, endPoint x: 796, endPoint y: 341, distance: 215.1
click at [796, 341] on quentale-workspace at bounding box center [627, 306] width 1255 height 612
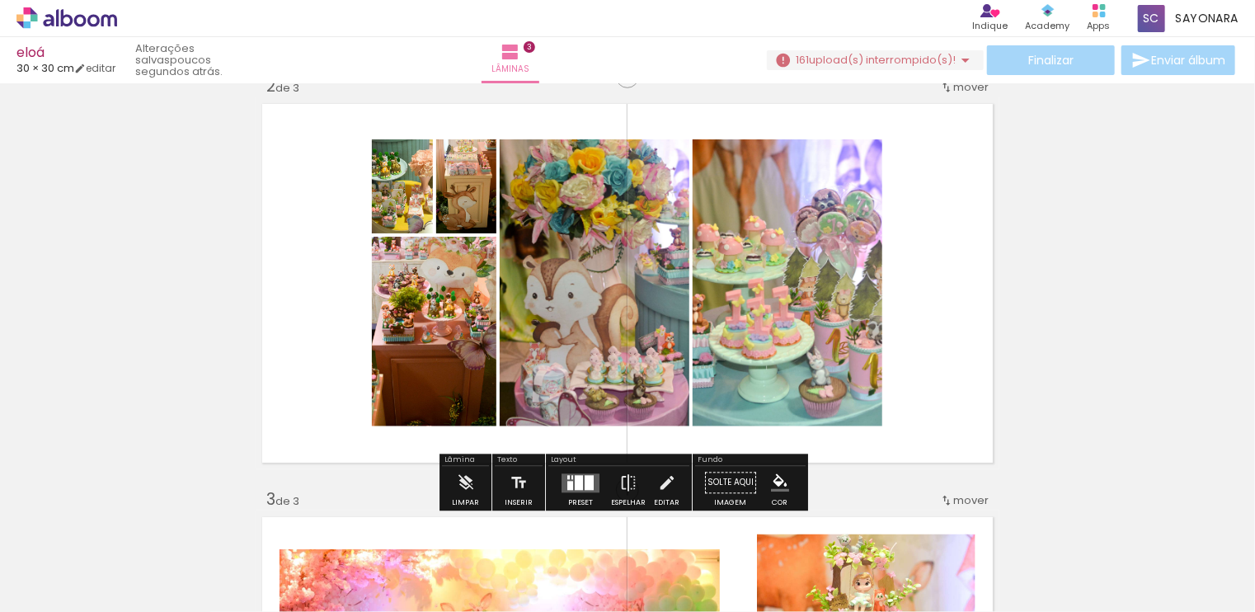
drag, startPoint x: 273, startPoint y: 558, endPoint x: 328, endPoint y: 397, distance: 170.8
click at [328, 397] on quentale-workspace at bounding box center [627, 306] width 1255 height 612
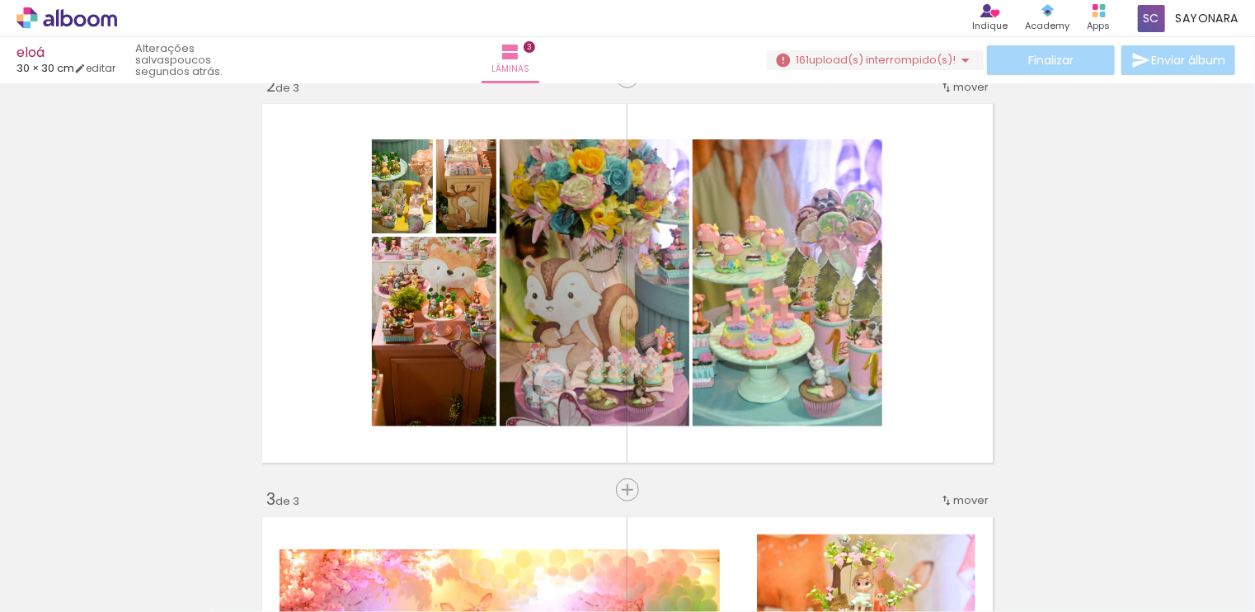
scroll to position [0, 0]
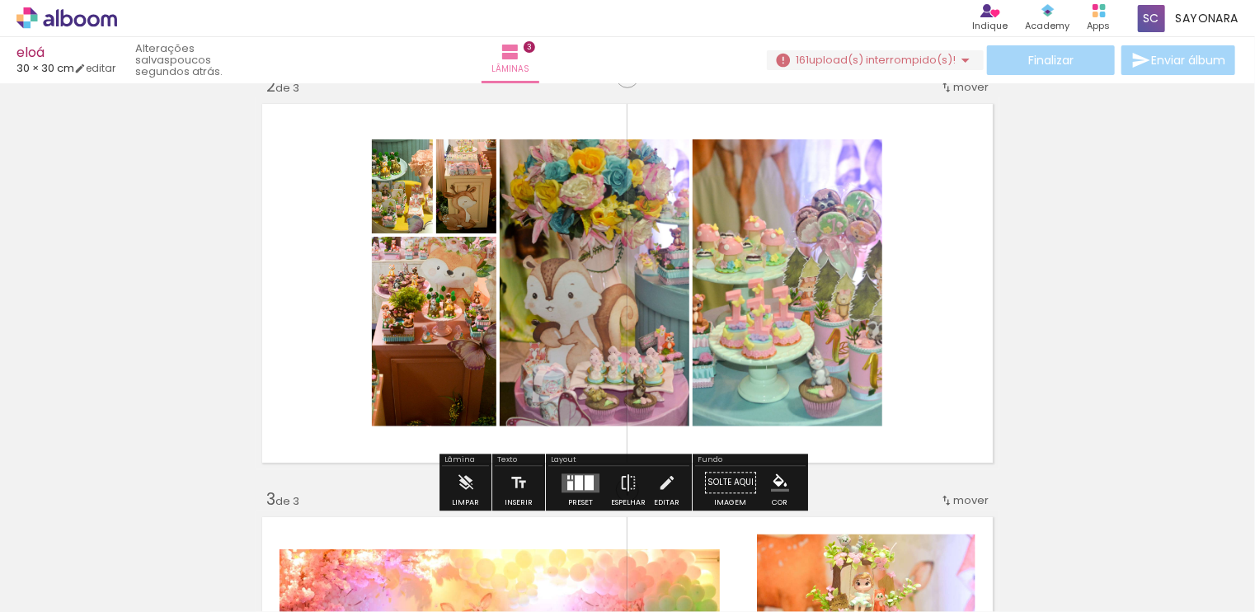
drag, startPoint x: 441, startPoint y: 555, endPoint x: 432, endPoint y: 303, distance: 252.5
click at [432, 303] on quentale-workspace at bounding box center [627, 306] width 1255 height 612
drag, startPoint x: 421, startPoint y: 545, endPoint x: 329, endPoint y: 369, distance: 199.1
click at [329, 369] on quentale-workspace at bounding box center [627, 306] width 1255 height 612
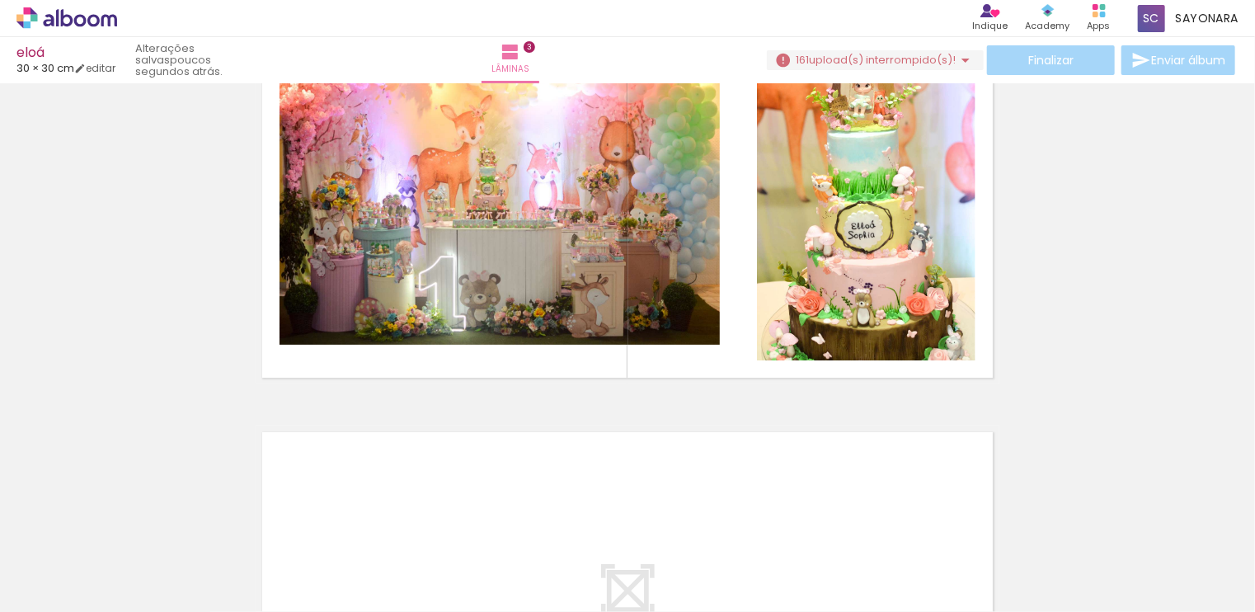
scroll to position [976, 0]
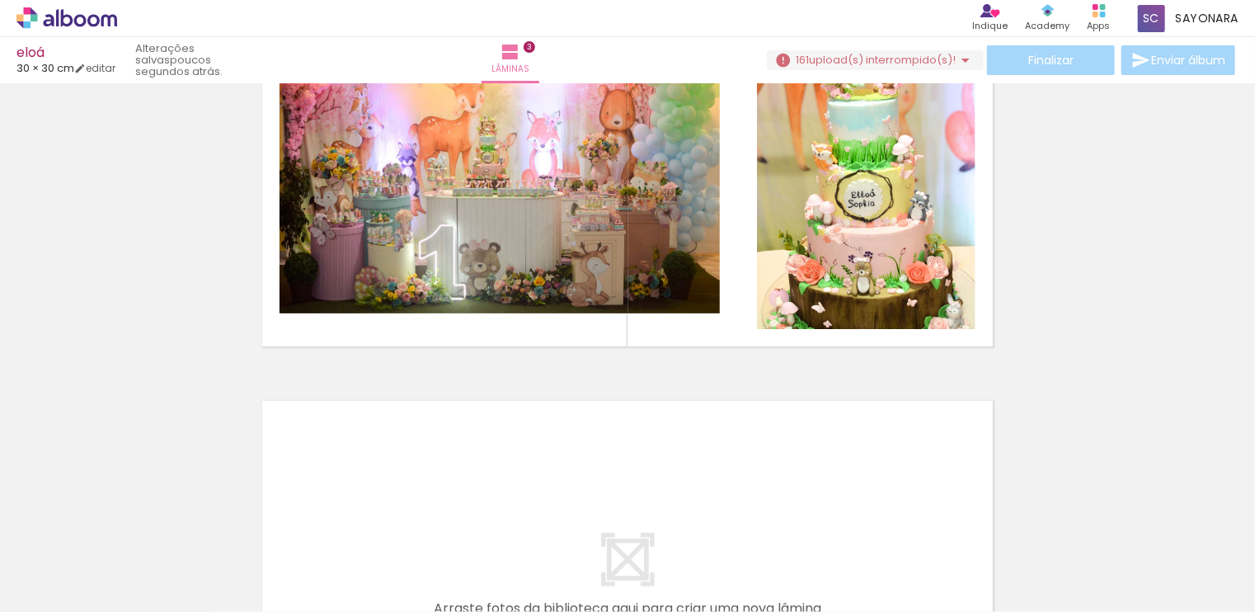
drag, startPoint x: 450, startPoint y: 567, endPoint x: 458, endPoint y: 460, distance: 107.5
click at [458, 460] on quentale-workspace at bounding box center [627, 306] width 1255 height 612
click at [135, 555] on iron-horizontal-list at bounding box center [118, 560] width 33 height 103
click at [135, 532] on iron-horizontal-list at bounding box center [118, 560] width 33 height 103
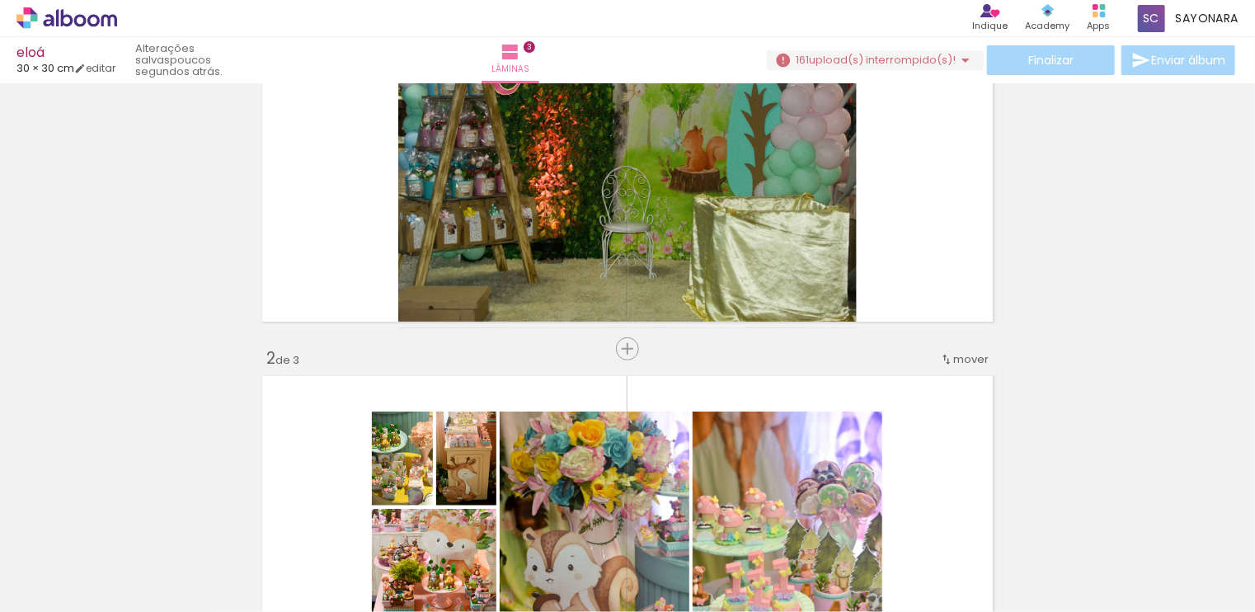
scroll to position [0, 0]
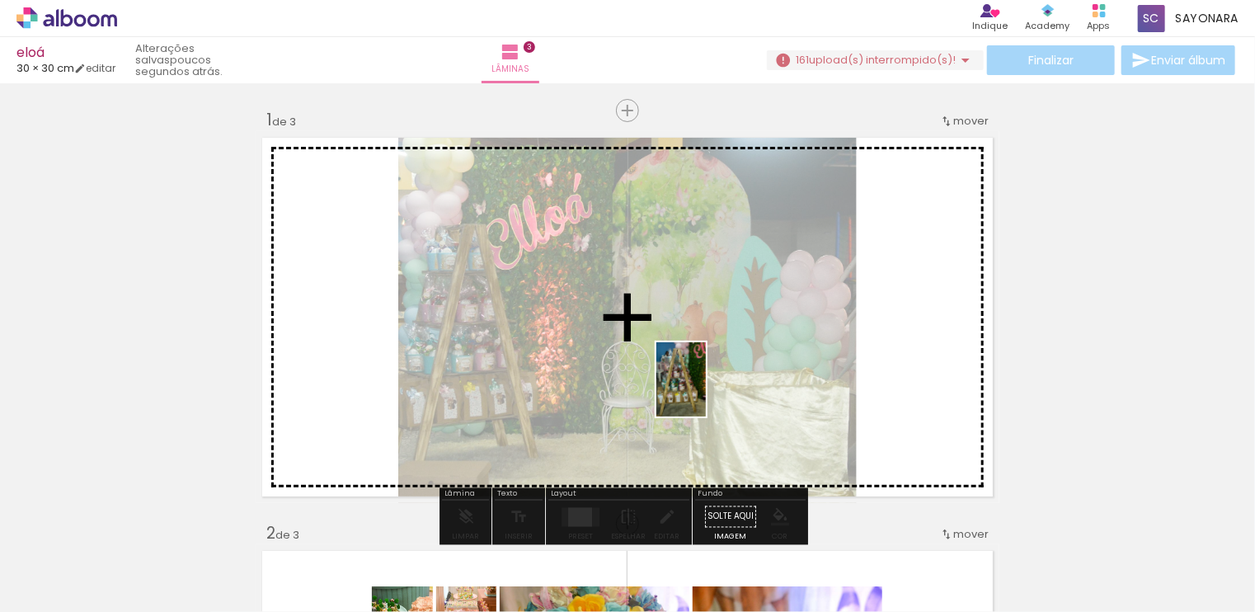
drag, startPoint x: 627, startPoint y: 566, endPoint x: 716, endPoint y: 364, distance: 220.0
click at [716, 364] on quentale-workspace at bounding box center [627, 306] width 1255 height 612
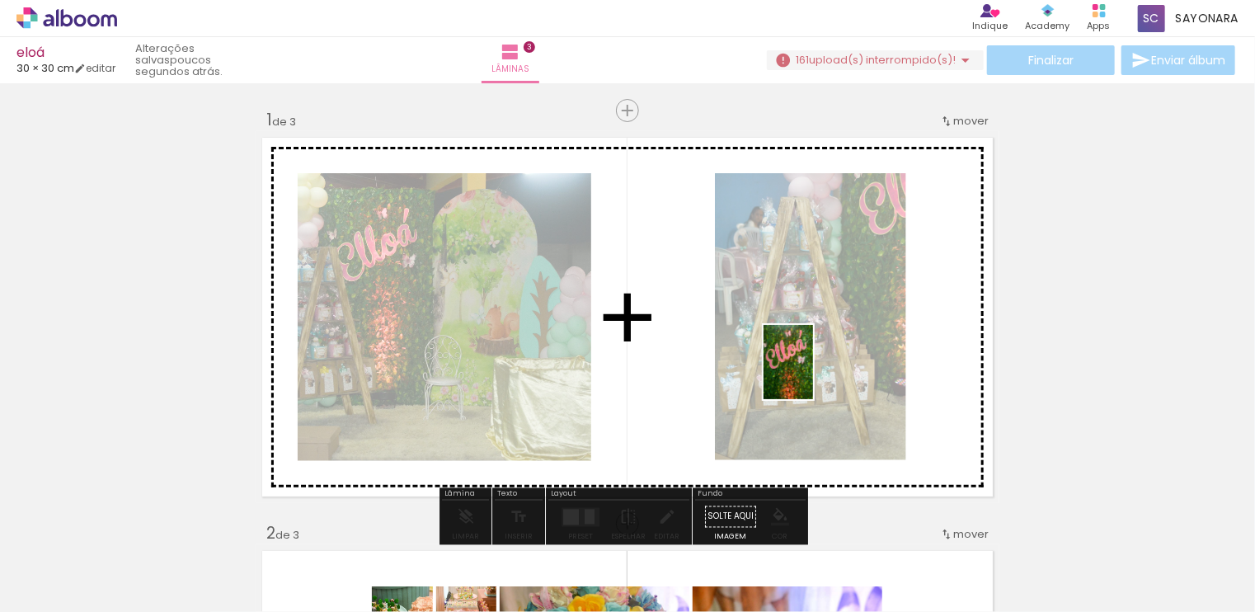
drag, startPoint x: 734, startPoint y: 562, endPoint x: 820, endPoint y: 558, distance: 85.8
click at [817, 362] on quentale-workspace at bounding box center [627, 306] width 1255 height 612
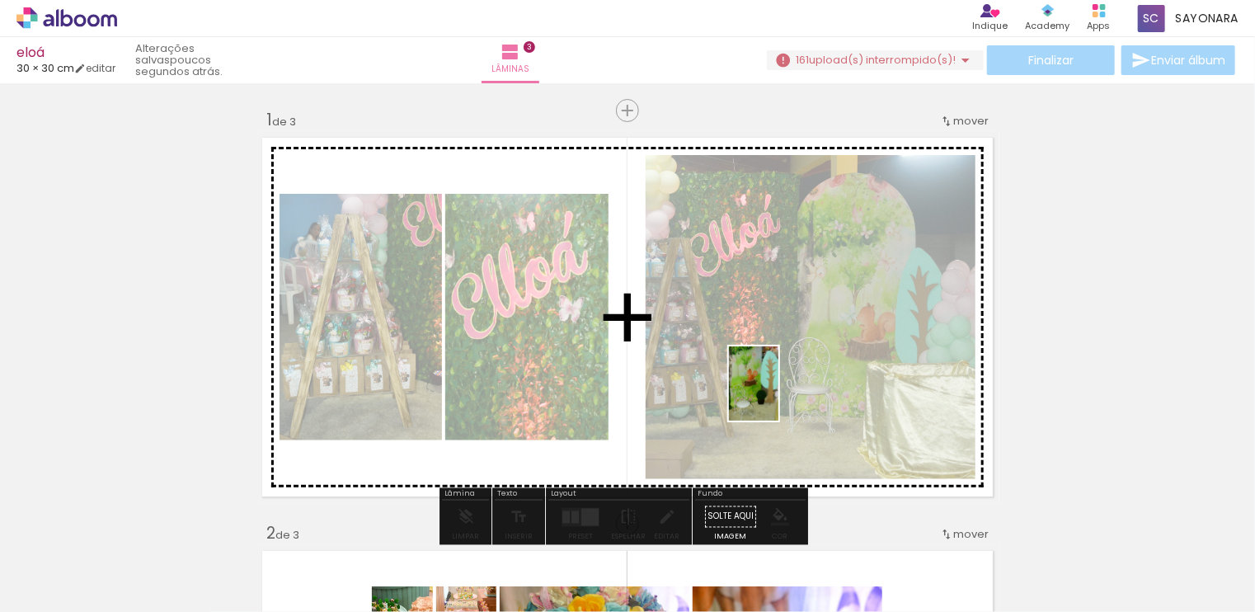
drag, startPoint x: 818, startPoint y: 565, endPoint x: 775, endPoint y: 380, distance: 189.6
click at [775, 380] on quentale-workspace at bounding box center [627, 306] width 1255 height 612
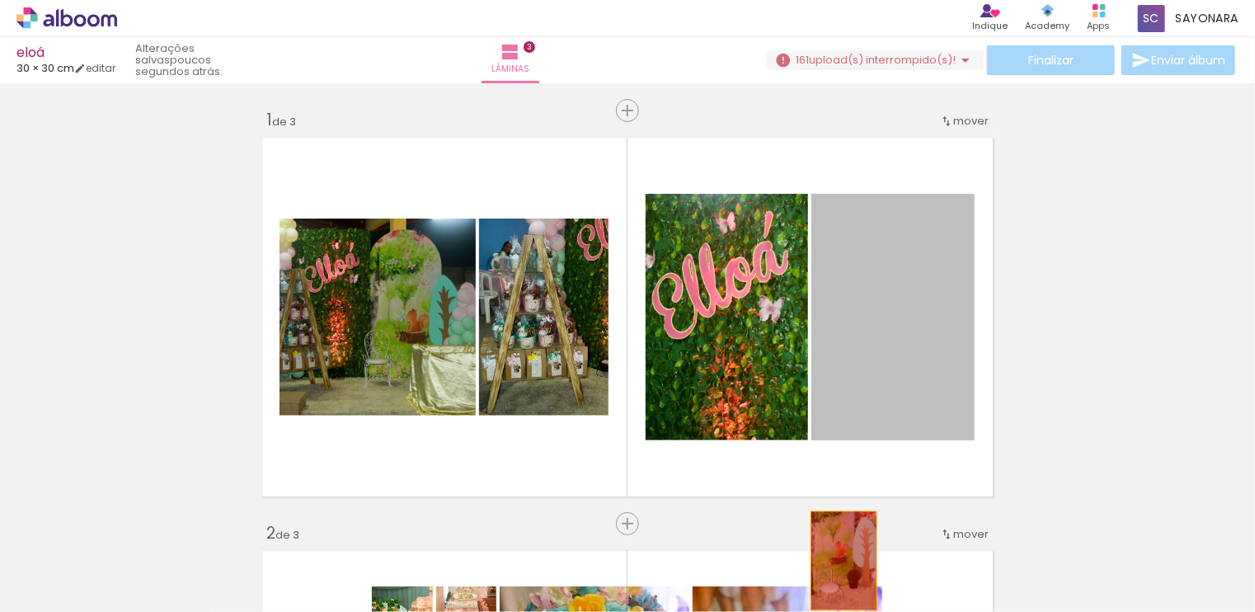
drag, startPoint x: 904, startPoint y: 293, endPoint x: 600, endPoint y: 317, distance: 304.4
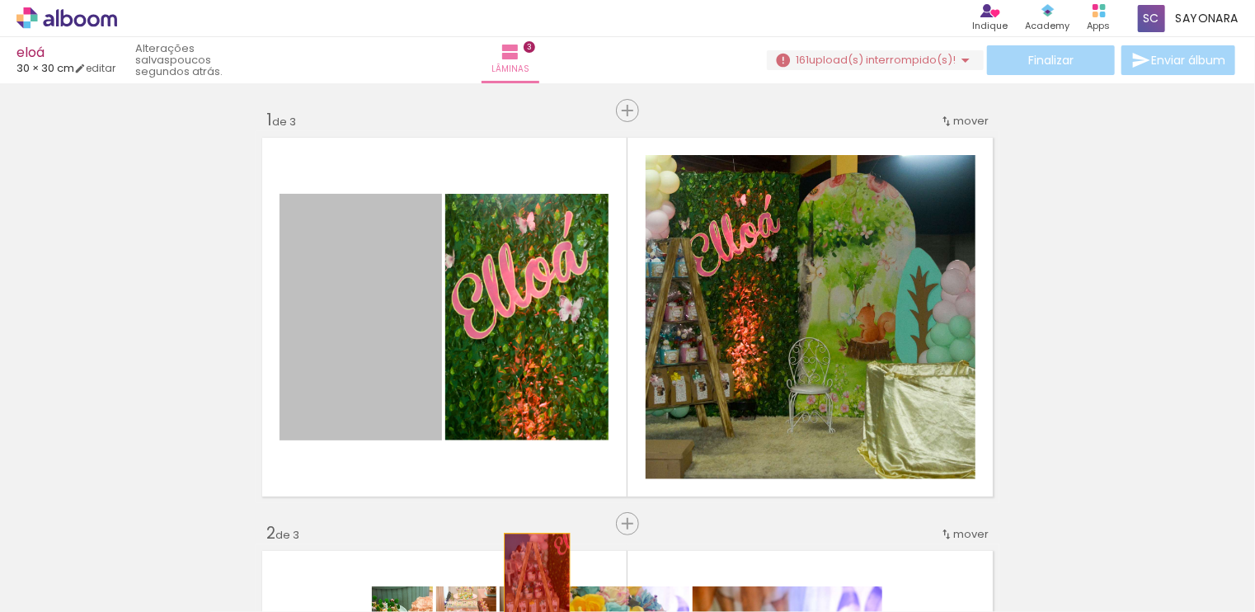
drag, startPoint x: 383, startPoint y: 302, endPoint x: 525, endPoint y: 324, distance: 144.4
click at [532, 590] on quentale-workspace at bounding box center [627, 306] width 1255 height 612
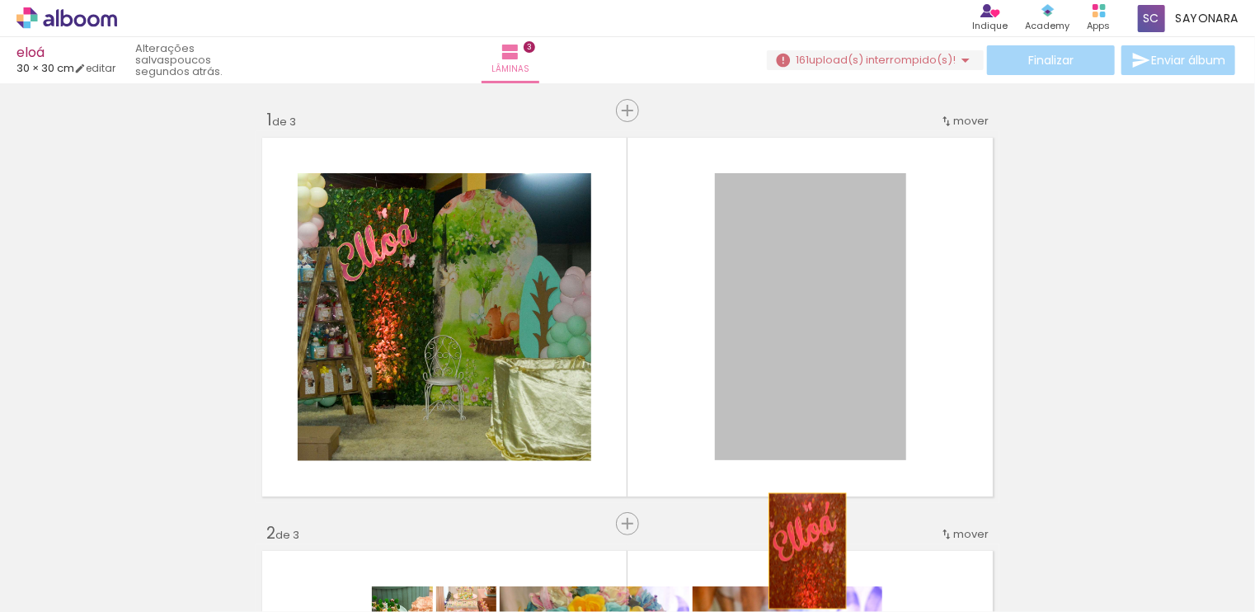
drag, startPoint x: 818, startPoint y: 317, endPoint x: 798, endPoint y: 563, distance: 246.5
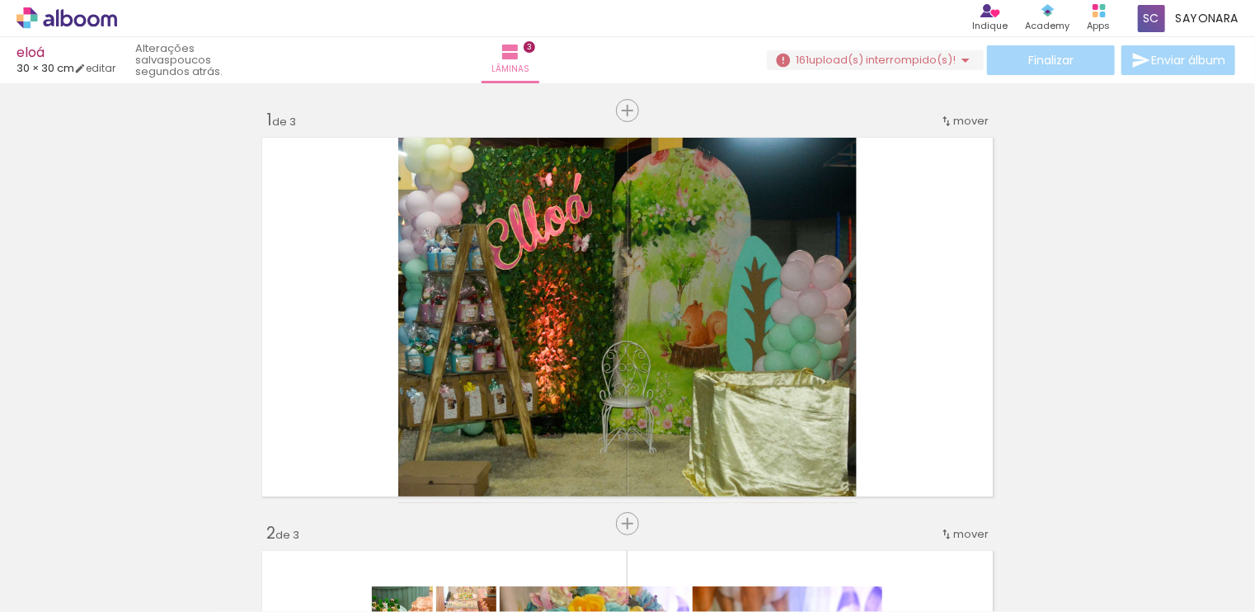
drag, startPoint x: 444, startPoint y: 564, endPoint x: 451, endPoint y: 446, distance: 118.1
click at [451, 448] on quentale-workspace at bounding box center [627, 306] width 1255 height 612
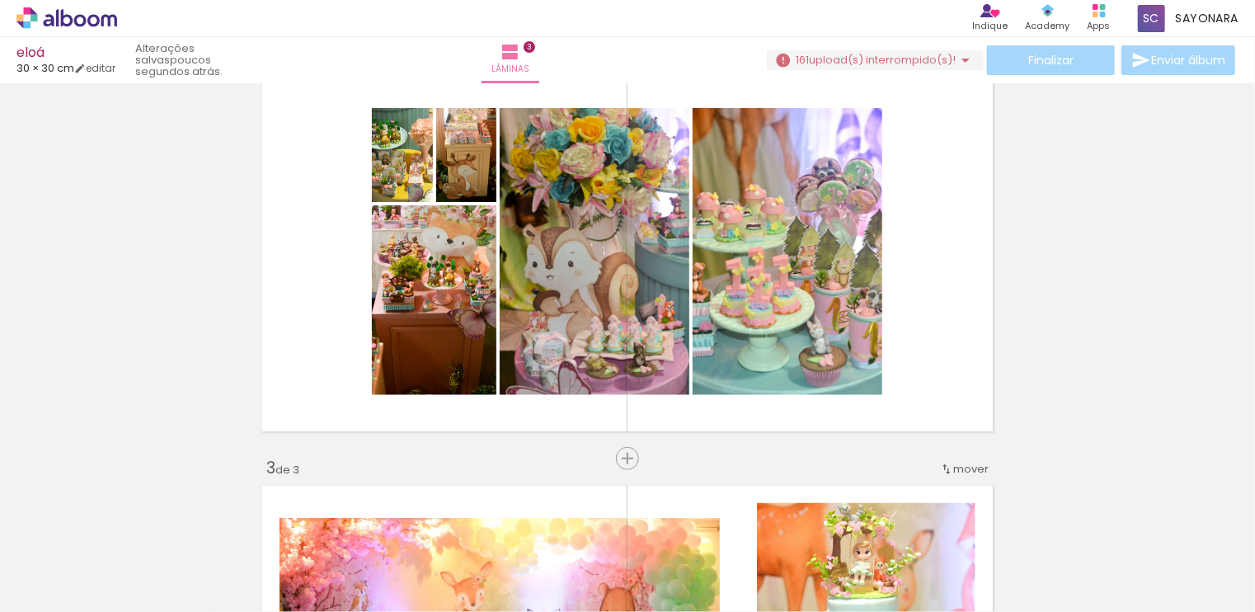
scroll to position [0, 370]
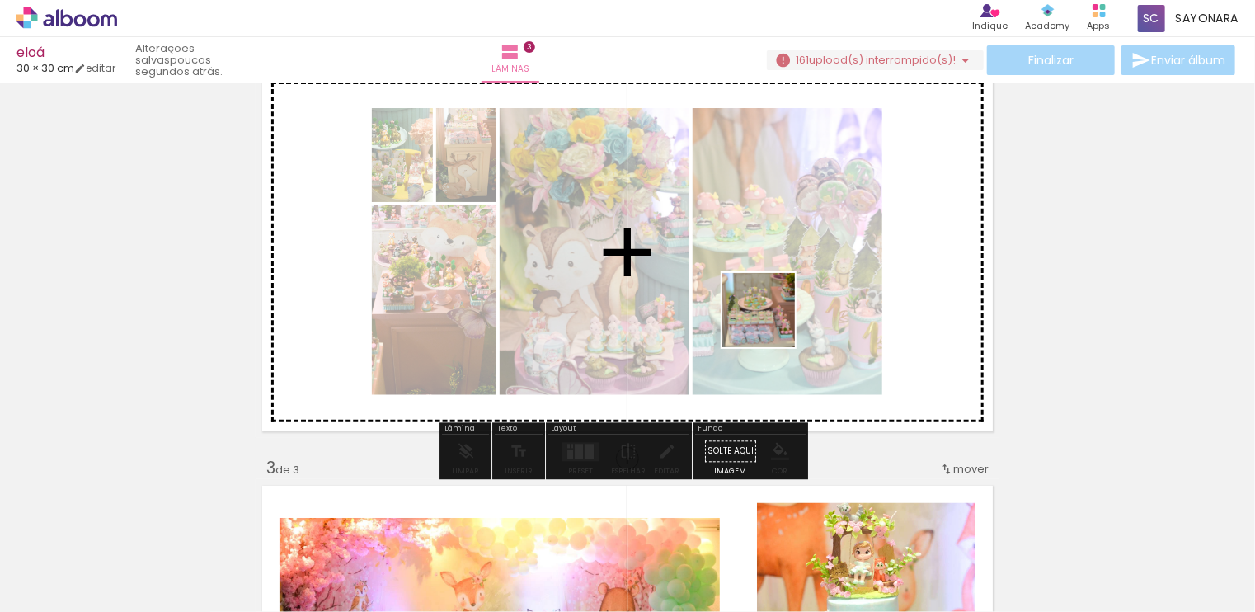
drag, startPoint x: 828, startPoint y: 576, endPoint x: 896, endPoint y: 444, distance: 148.6
click at [772, 319] on quentale-workspace at bounding box center [627, 306] width 1255 height 612
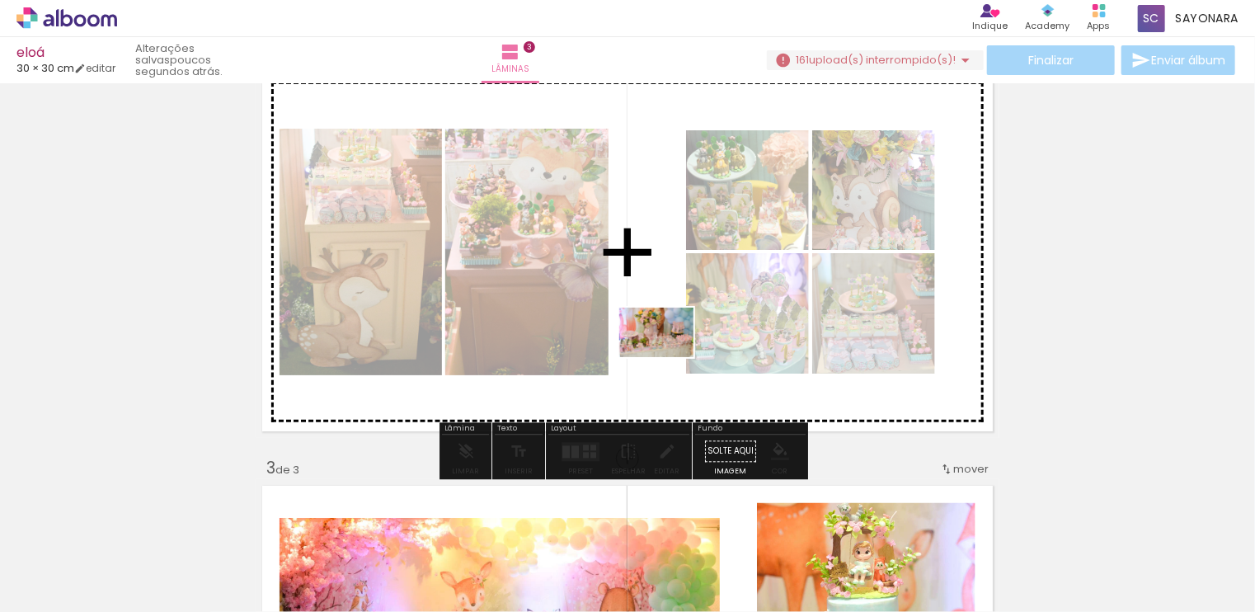
drag, startPoint x: 1002, startPoint y: 566, endPoint x: 868, endPoint y: 446, distance: 179.3
click at [649, 332] on quentale-workspace at bounding box center [627, 306] width 1255 height 612
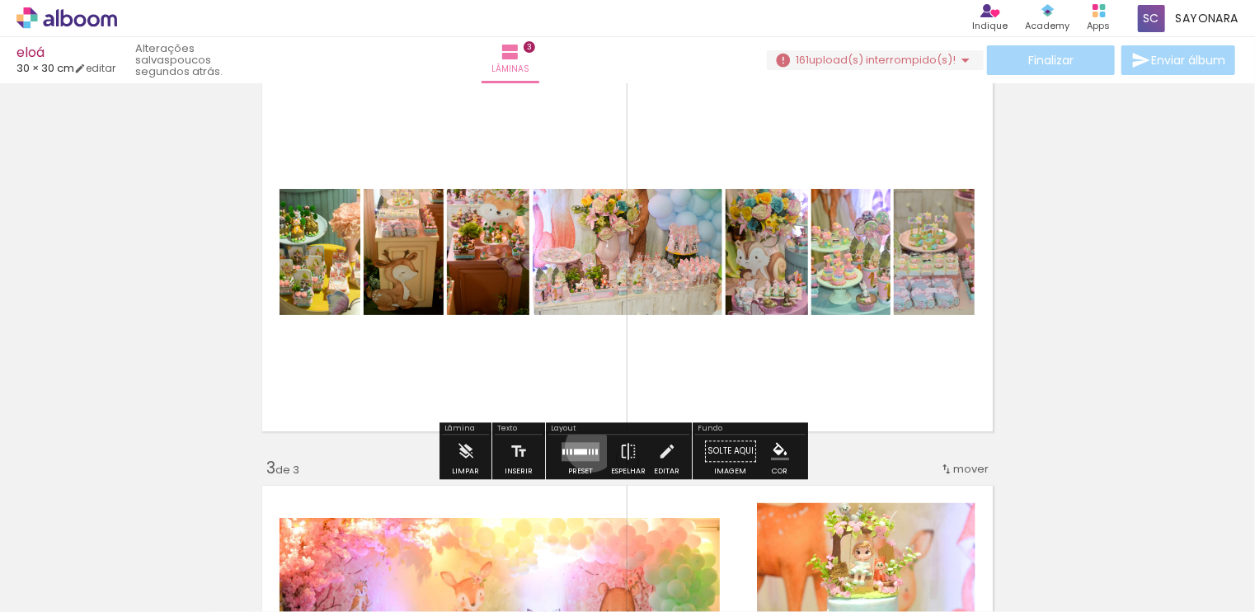
click at [587, 446] on quentale-layouter at bounding box center [580, 451] width 38 height 19
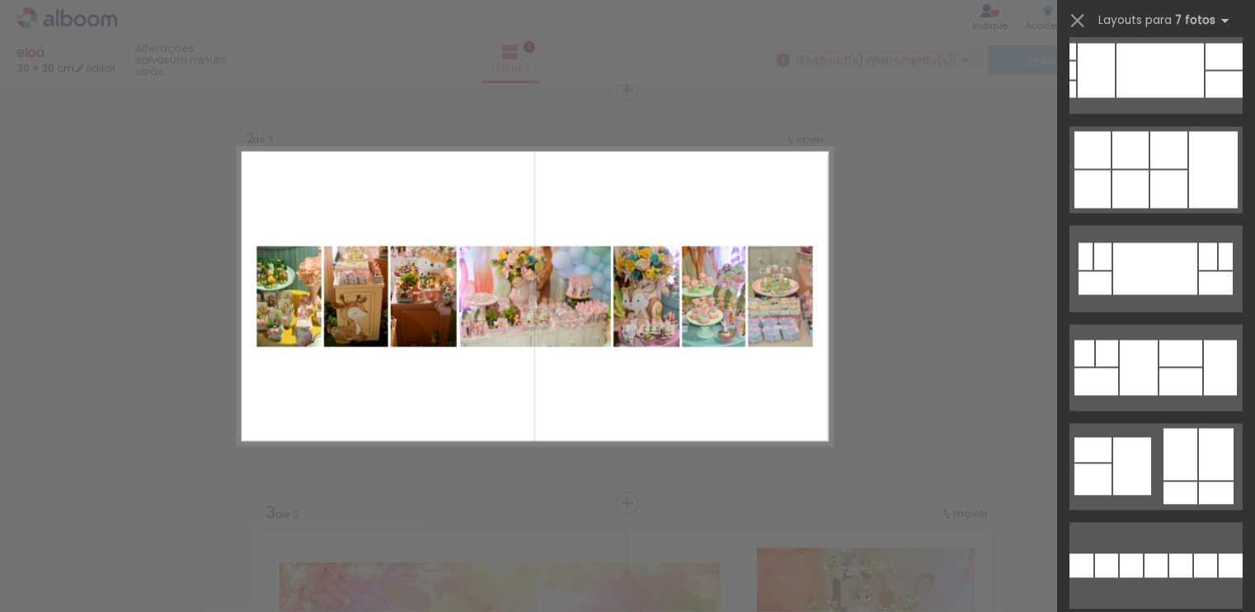
scroll to position [4896, 0]
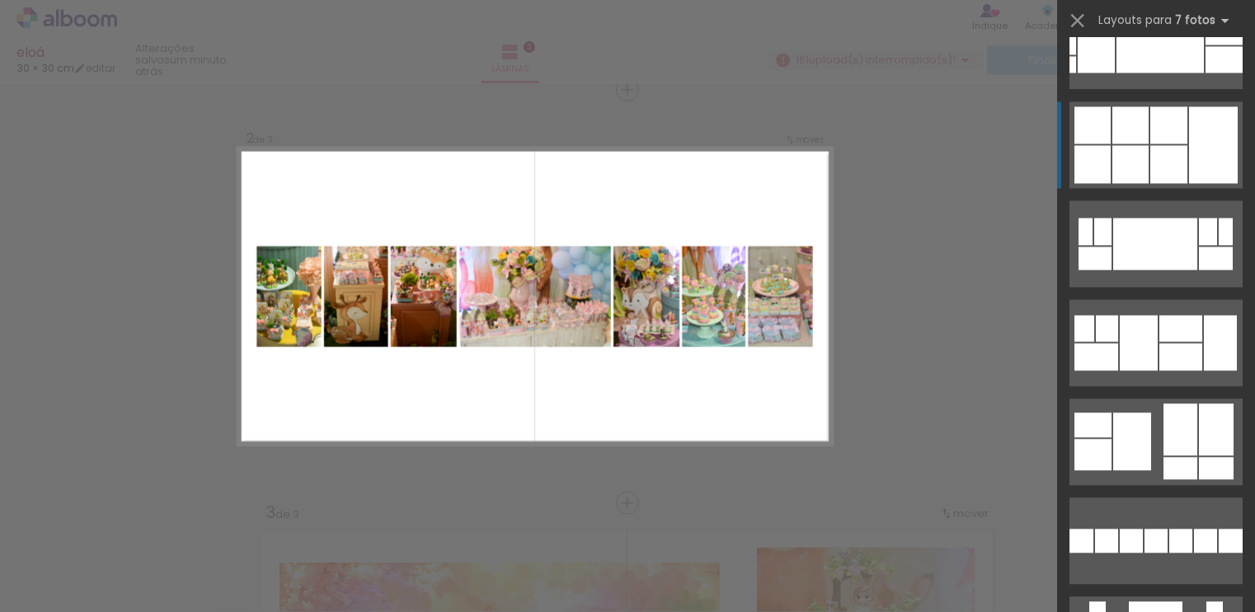
click at [1210, 171] on div at bounding box center [1213, 144] width 49 height 77
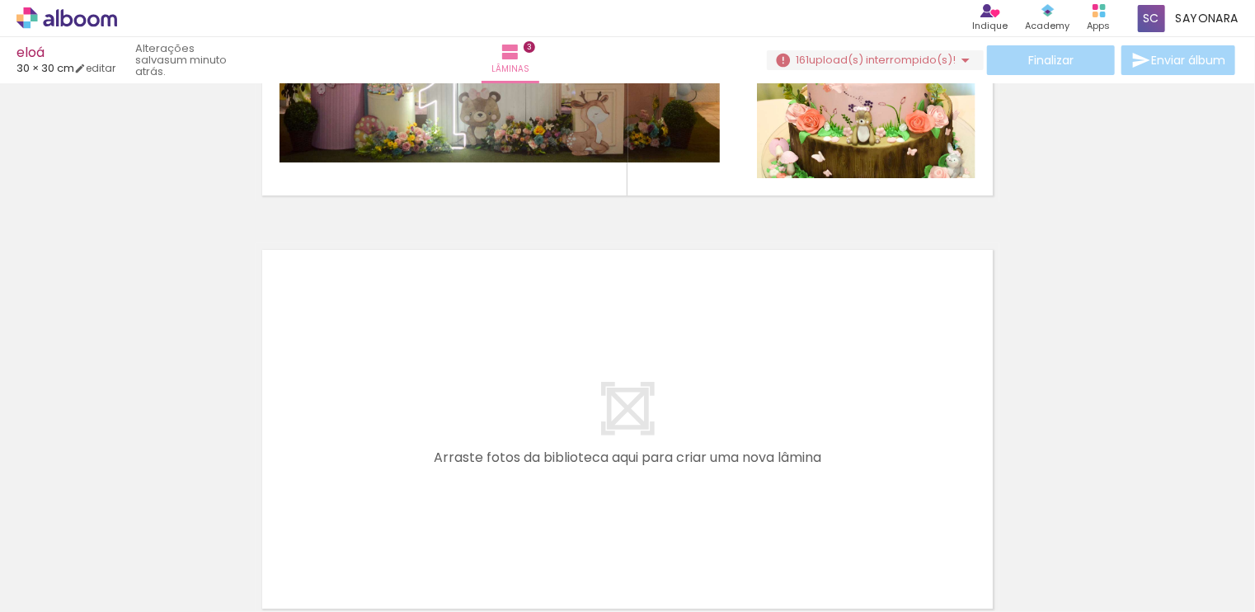
scroll to position [0, 1121]
drag, startPoint x: 334, startPoint y: 557, endPoint x: 344, endPoint y: 502, distance: 55.3
click at [344, 502] on quentale-workspace at bounding box center [627, 306] width 1255 height 612
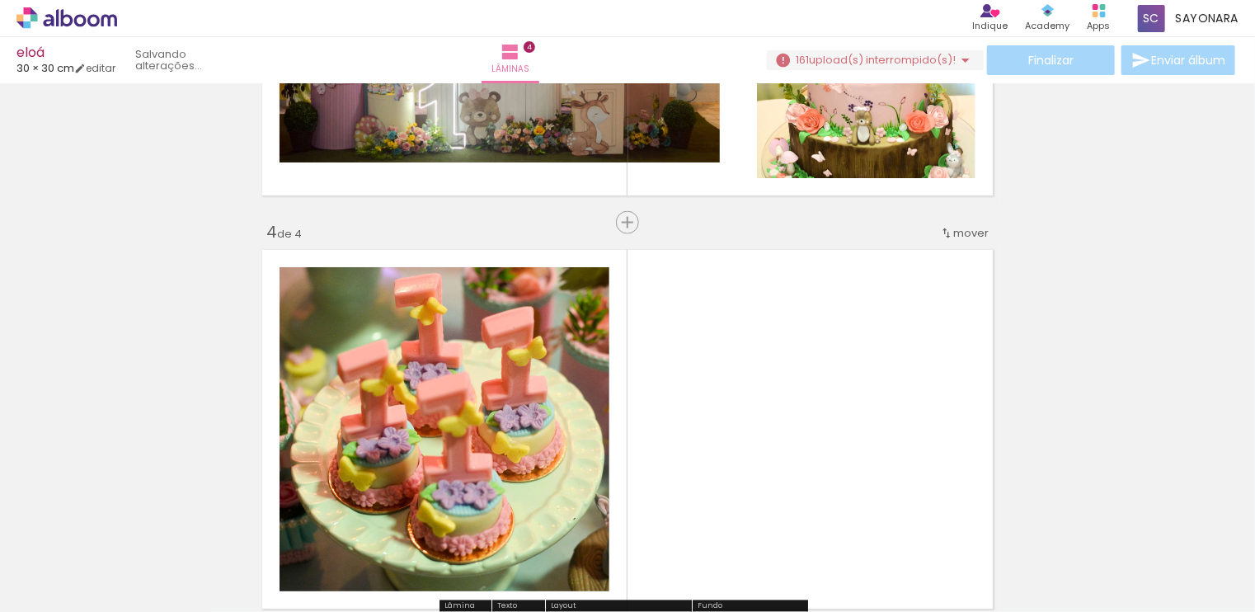
scroll to position [1260, 0]
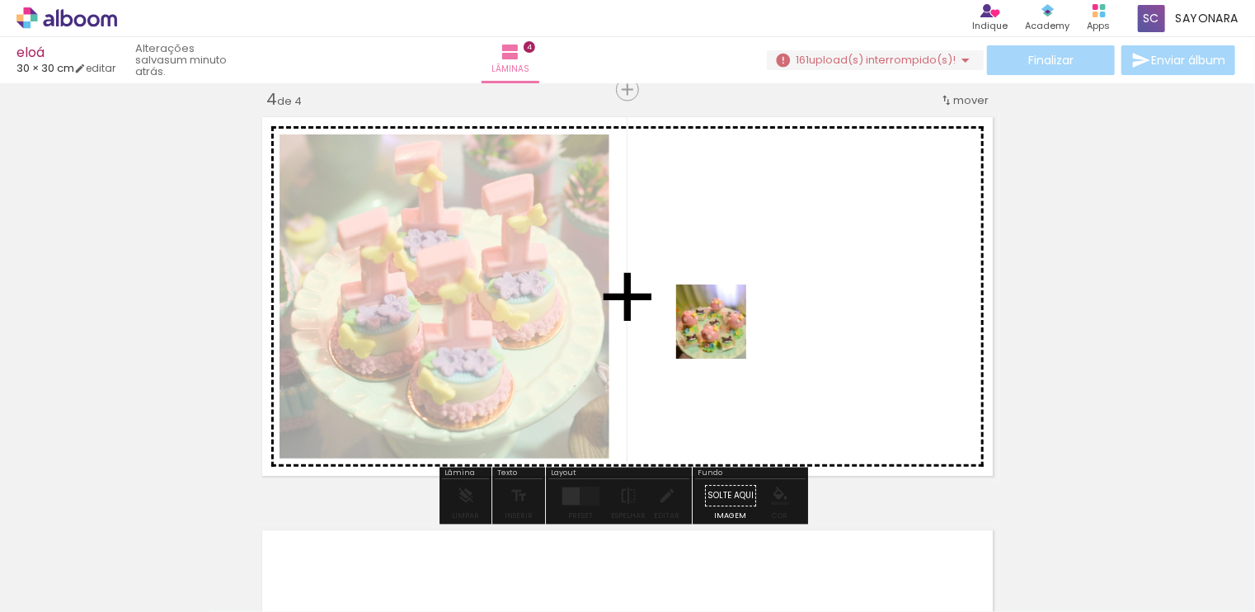
drag, startPoint x: 443, startPoint y: 580, endPoint x: 566, endPoint y: 559, distance: 125.4
click at [726, 332] on quentale-workspace at bounding box center [627, 306] width 1255 height 612
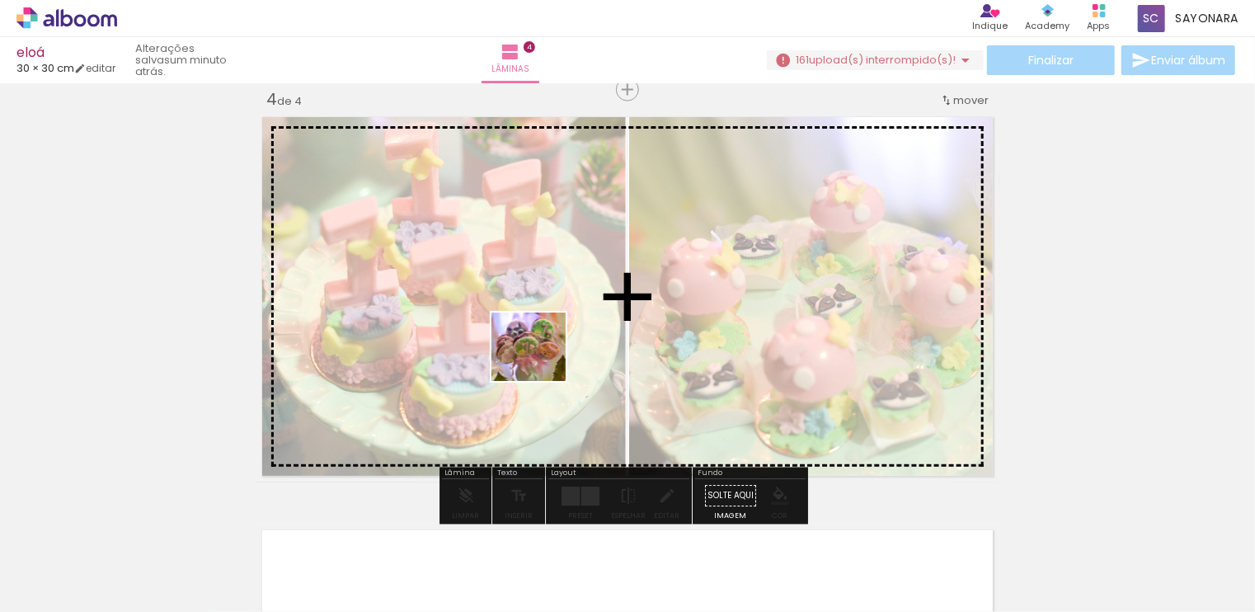
drag, startPoint x: 533, startPoint y: 573, endPoint x: 541, endPoint y: 362, distance: 211.2
click at [541, 362] on quentale-workspace at bounding box center [627, 306] width 1255 height 612
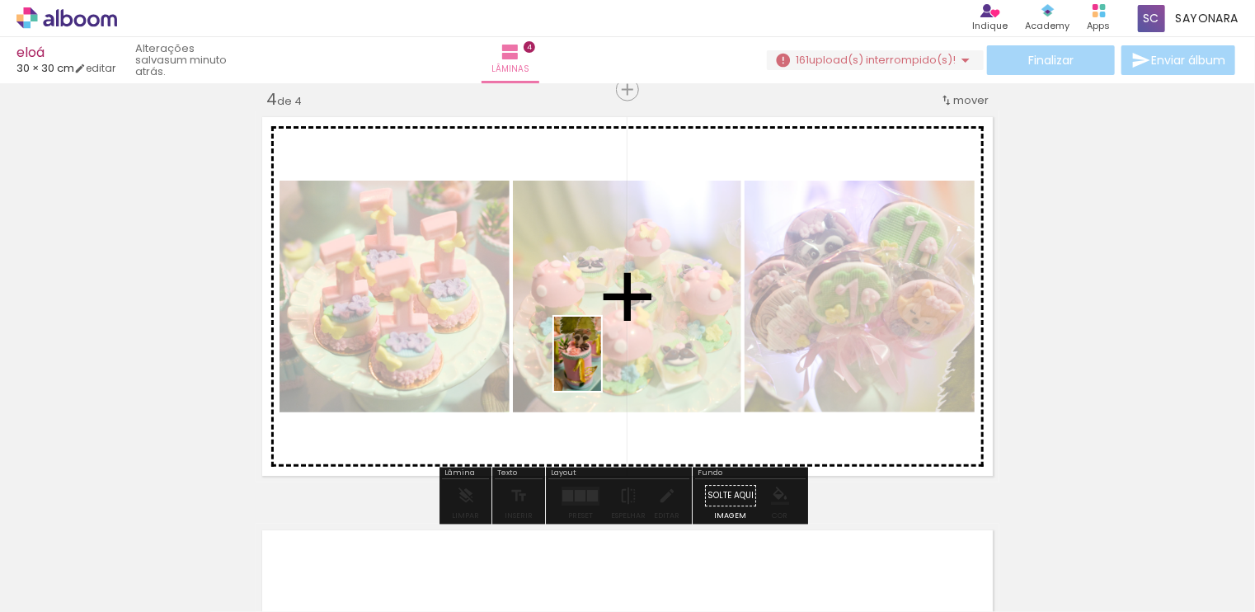
drag, startPoint x: 608, startPoint y: 563, endPoint x: 714, endPoint y: 571, distance: 105.9
click at [602, 355] on quentale-workspace at bounding box center [627, 306] width 1255 height 612
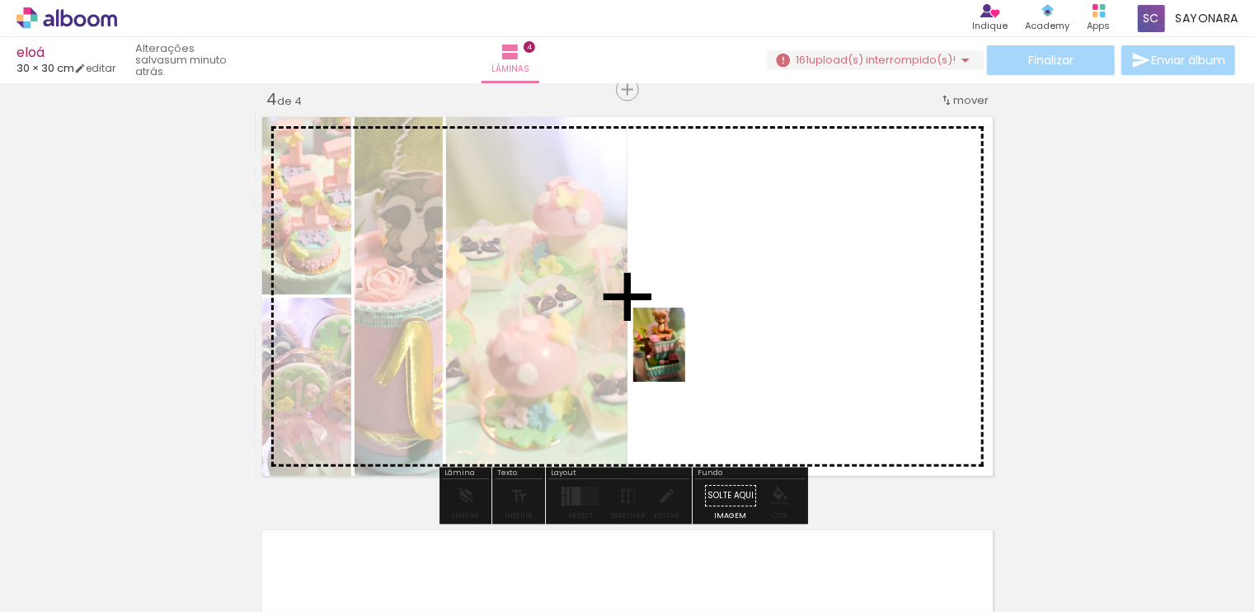
drag, startPoint x: 714, startPoint y: 575, endPoint x: 683, endPoint y: 357, distance: 220.7
click at [683, 357] on quentale-workspace at bounding box center [627, 306] width 1255 height 612
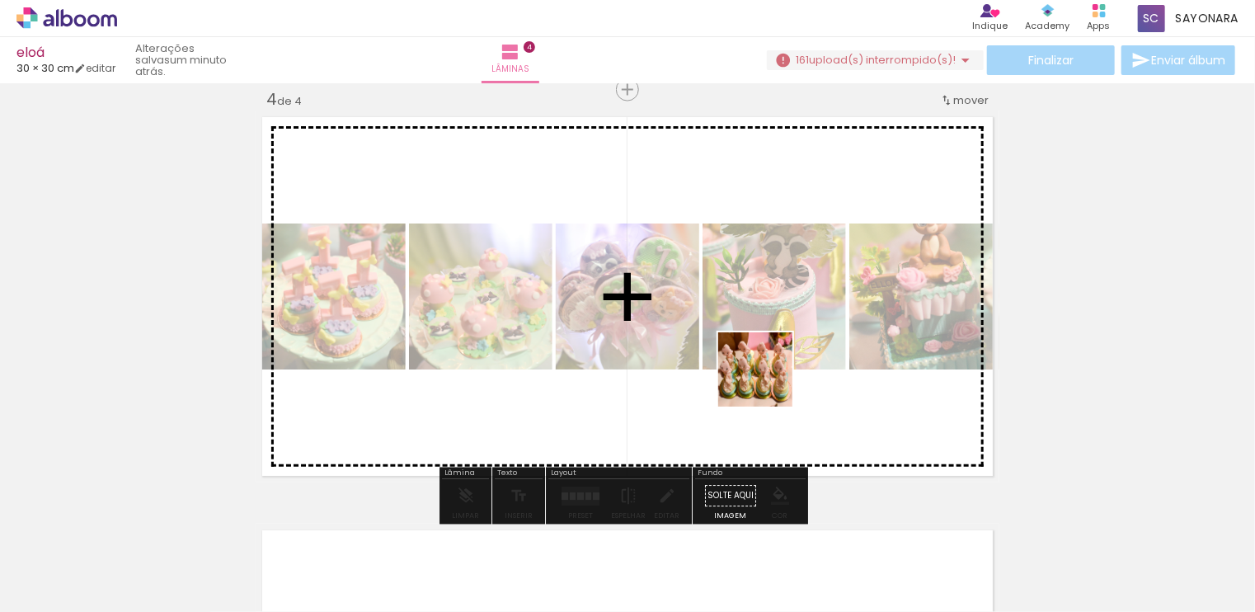
drag, startPoint x: 801, startPoint y: 565, endPoint x: 768, endPoint y: 380, distance: 187.8
click at [768, 380] on quentale-workspace at bounding box center [627, 306] width 1255 height 612
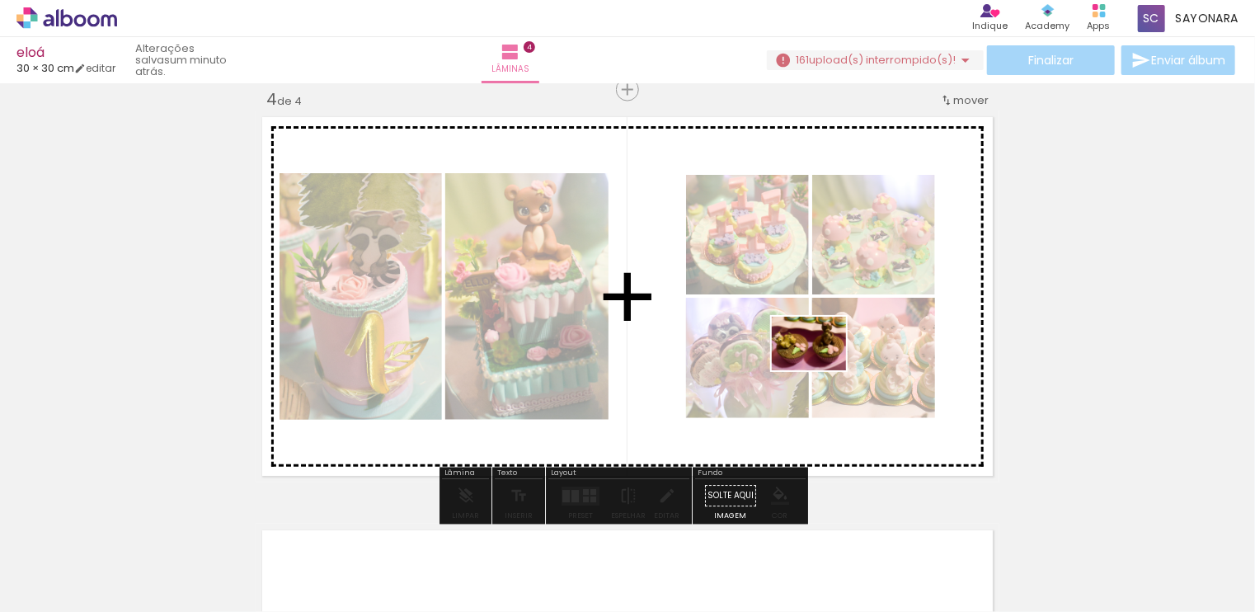
drag, startPoint x: 903, startPoint y: 555, endPoint x: 820, endPoint y: 364, distance: 207.9
click at [820, 364] on quentale-workspace at bounding box center [627, 306] width 1255 height 612
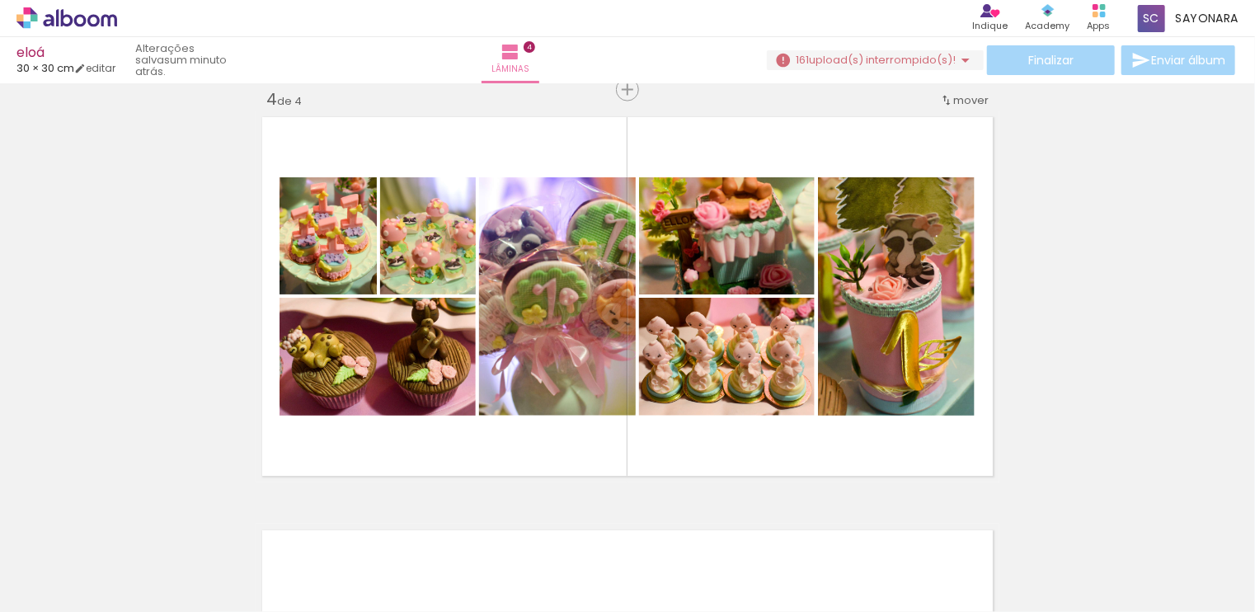
scroll to position [0, 1739]
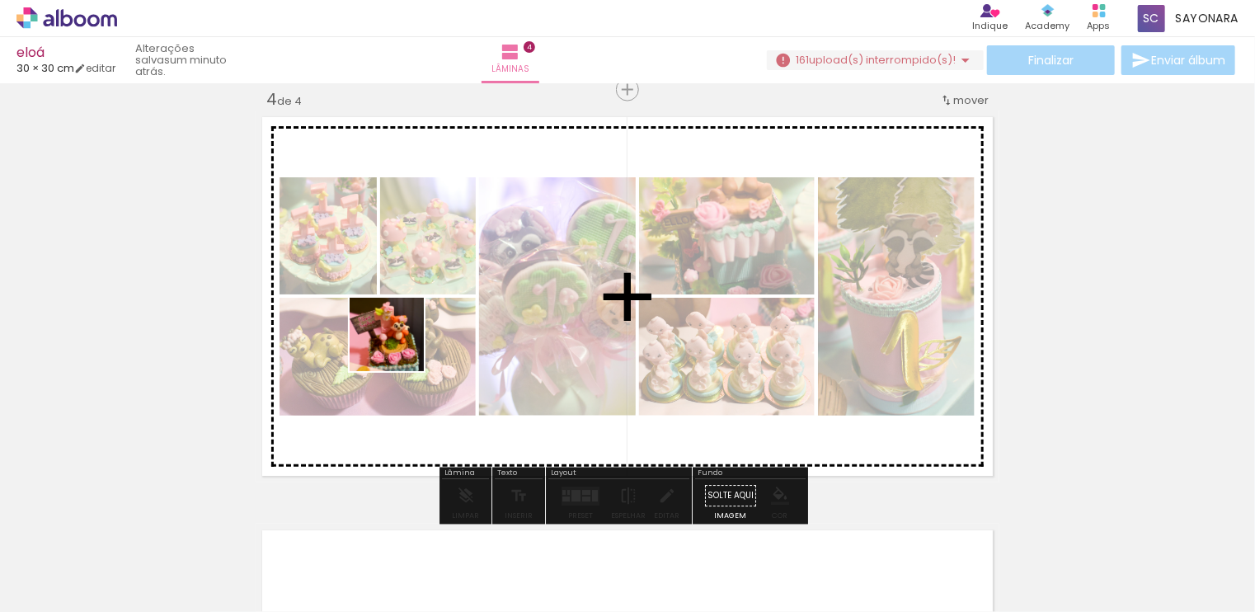
drag, startPoint x: 363, startPoint y: 553, endPoint x: 399, endPoint y: 346, distance: 210.1
click at [399, 346] on quentale-workspace at bounding box center [627, 306] width 1255 height 612
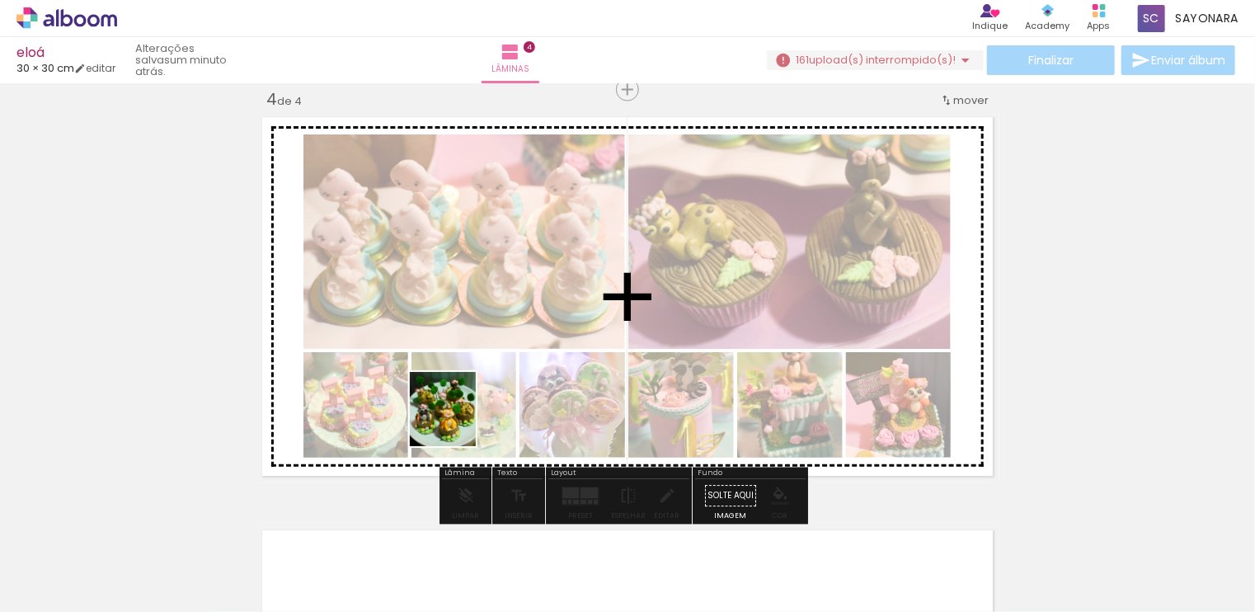
drag, startPoint x: 477, startPoint y: 568, endPoint x: 543, endPoint y: 538, distance: 71.9
click at [458, 380] on quentale-workspace at bounding box center [627, 306] width 1255 height 612
